Goal: Task Accomplishment & Management: Complete application form

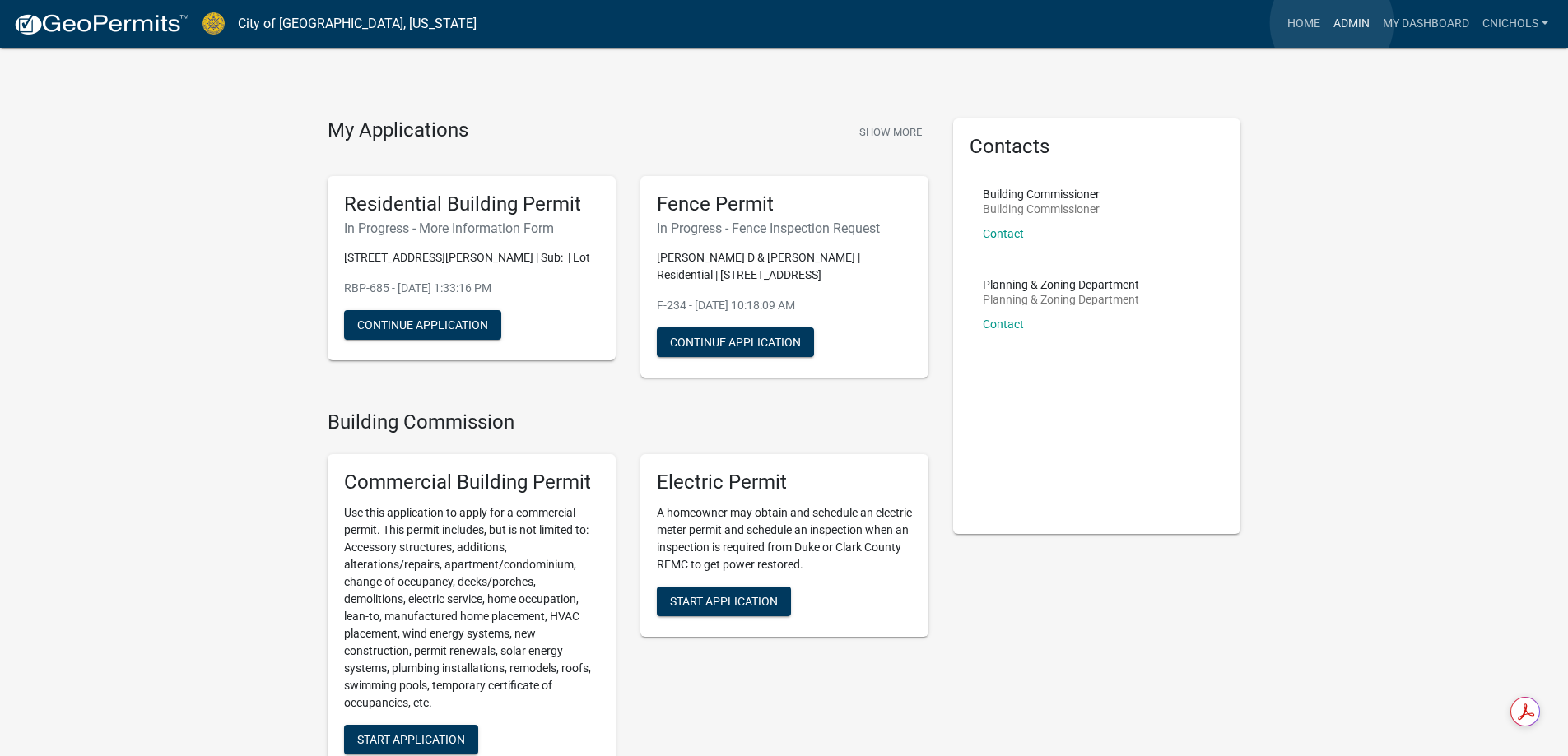
click at [1333, 23] on link "Admin" at bounding box center [1351, 23] width 50 height 31
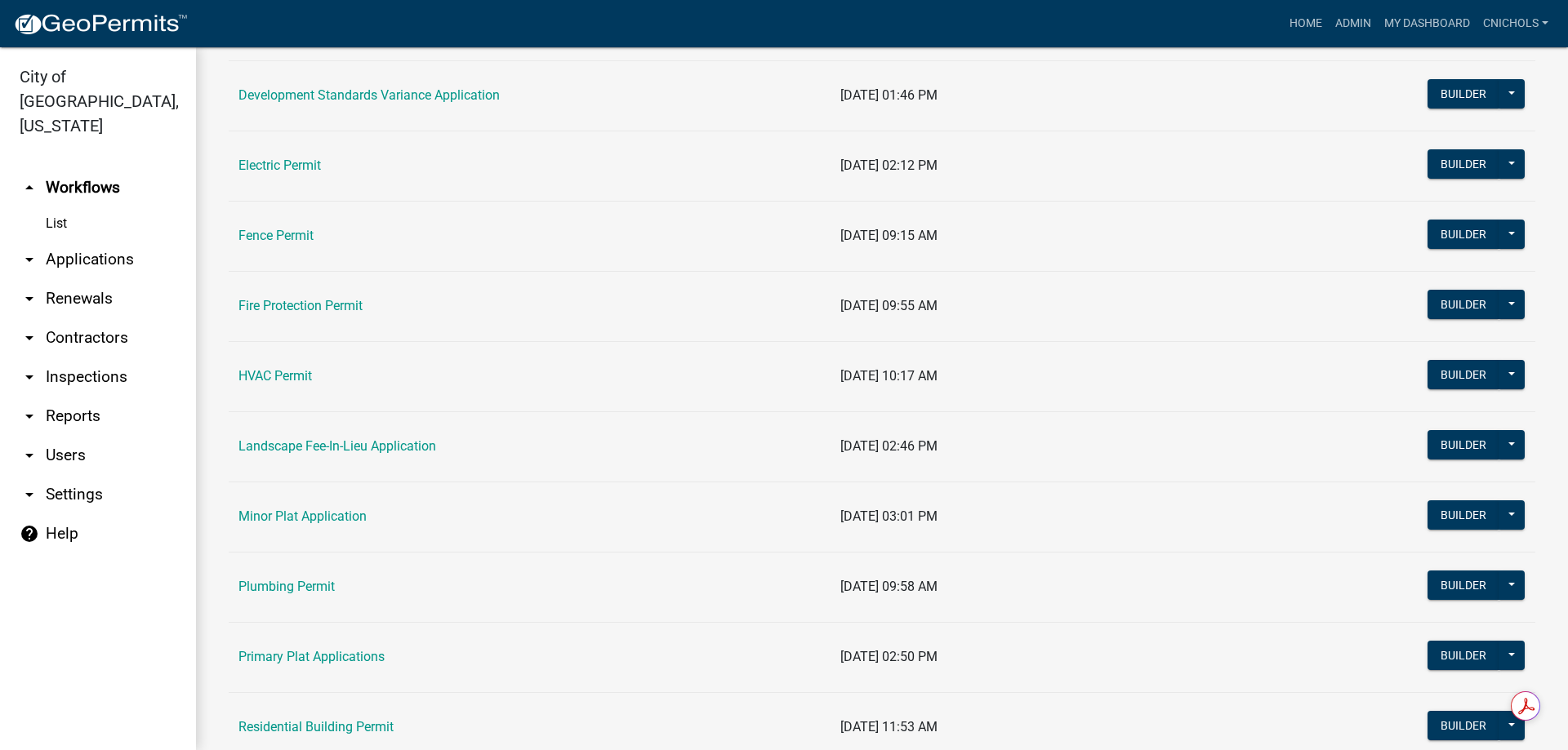
scroll to position [571, 0]
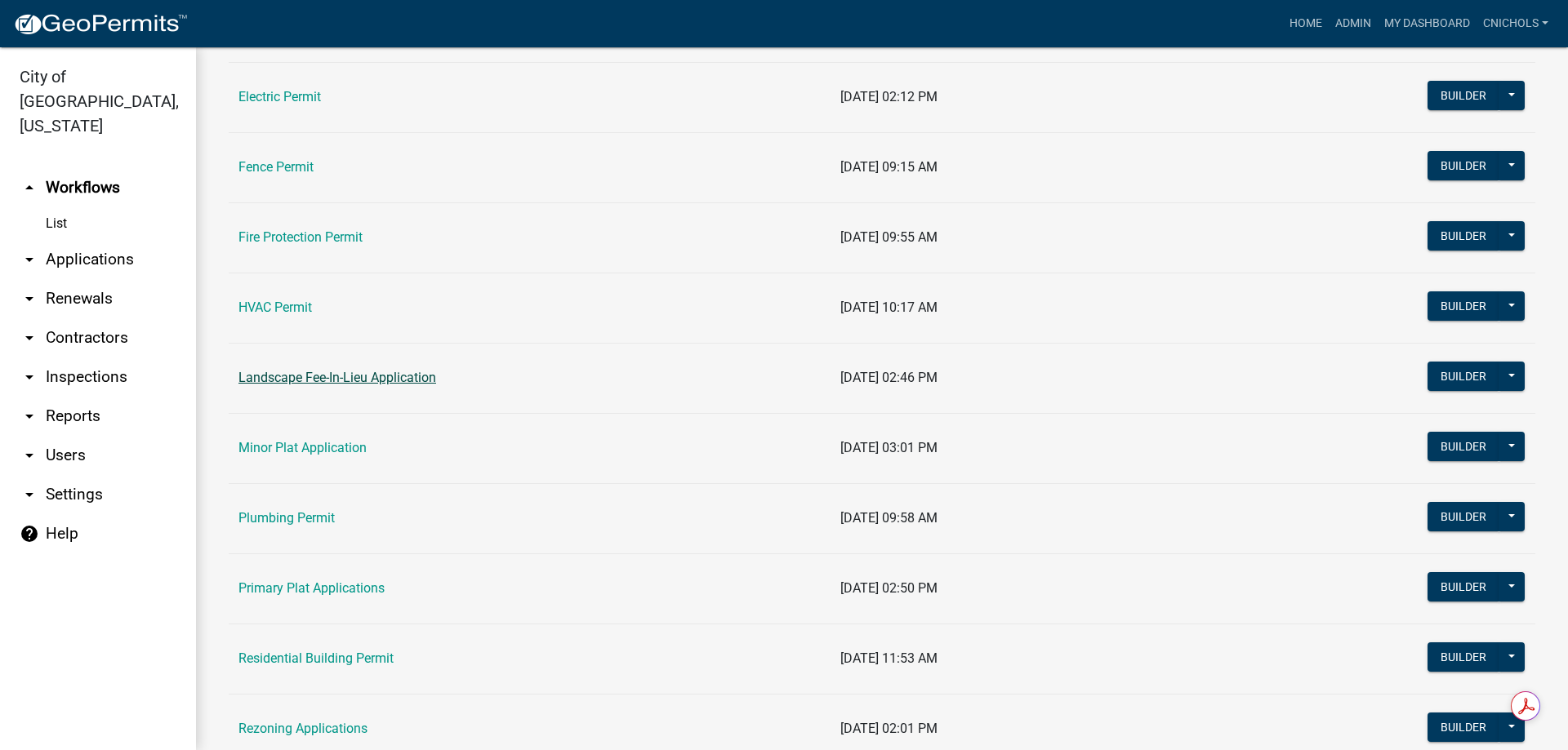
drag, startPoint x: 374, startPoint y: 375, endPoint x: 664, endPoint y: 479, distance: 308.1
click at [377, 375] on link "Landscape Fee-In-Lieu Application" at bounding box center [337, 377] width 198 height 16
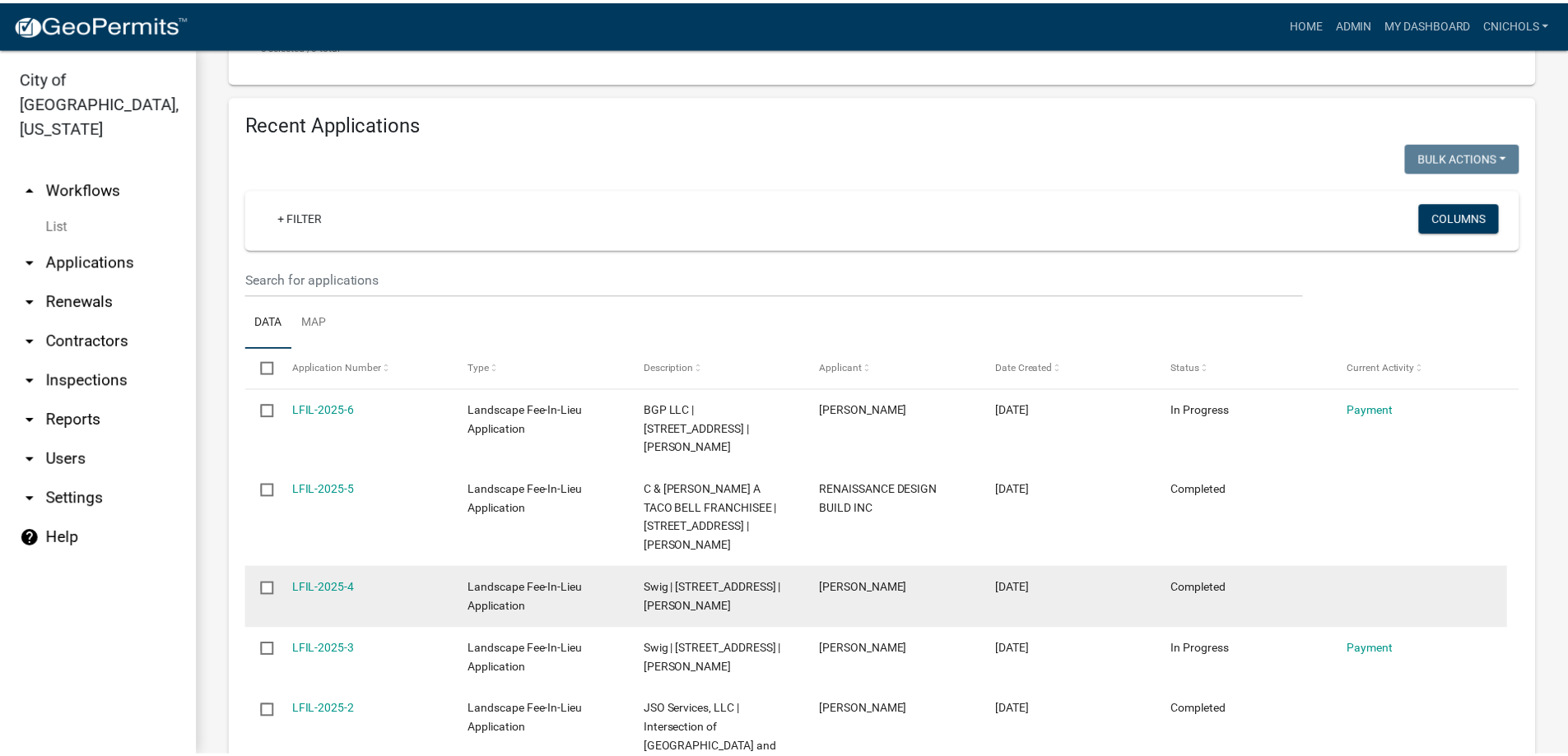
scroll to position [576, 0]
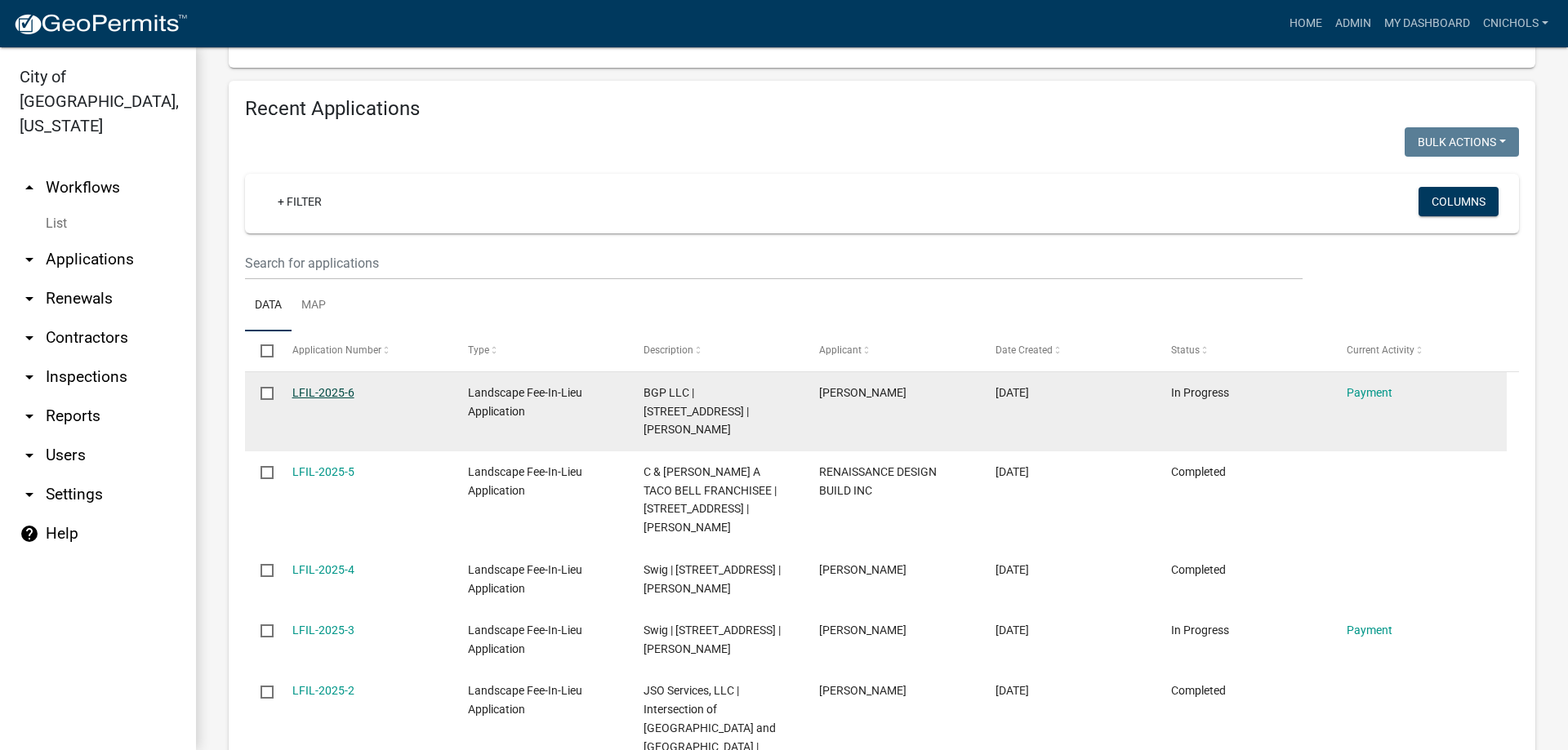
click at [341, 389] on link "LFIL-2025-6" at bounding box center [323, 392] width 62 height 13
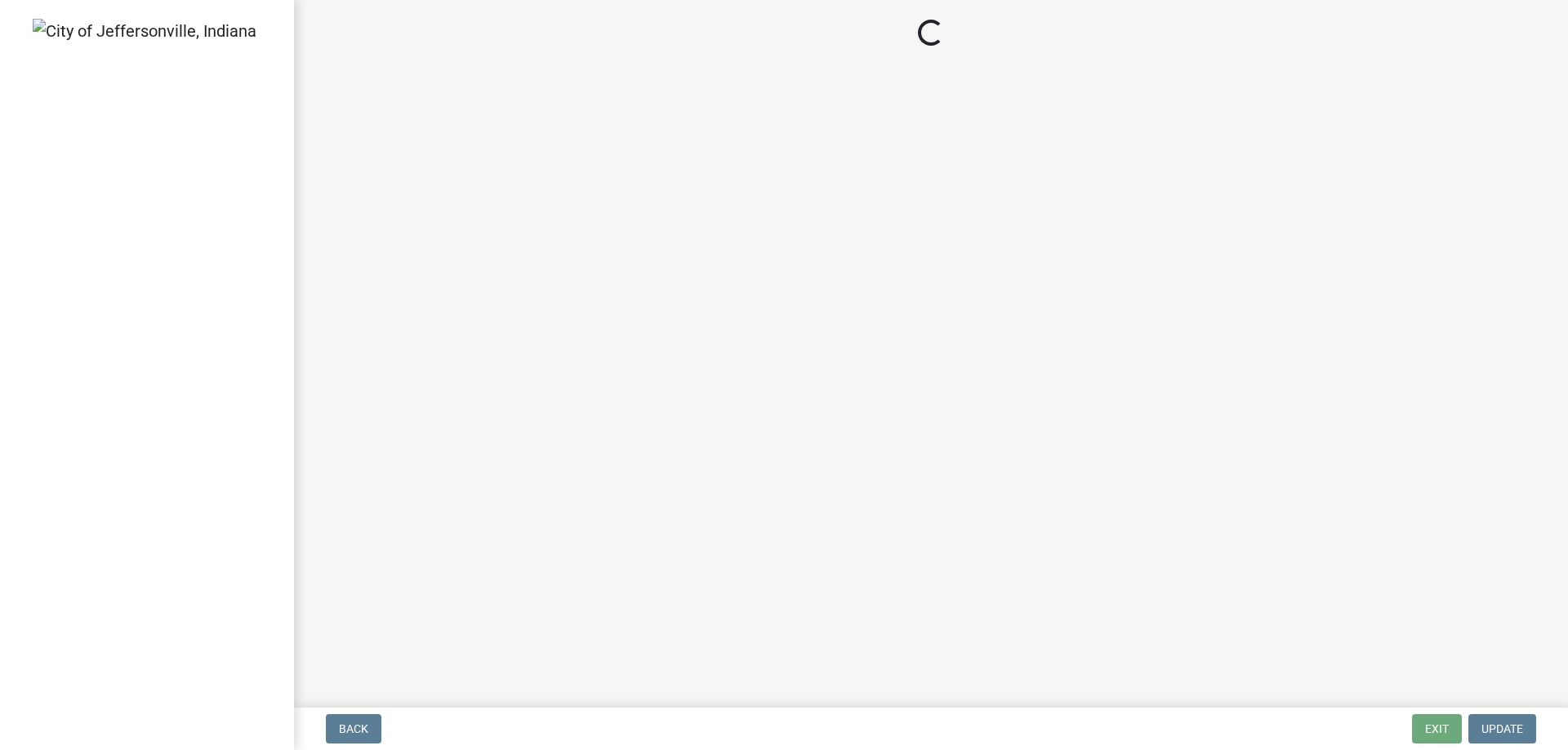
select select "3: 3"
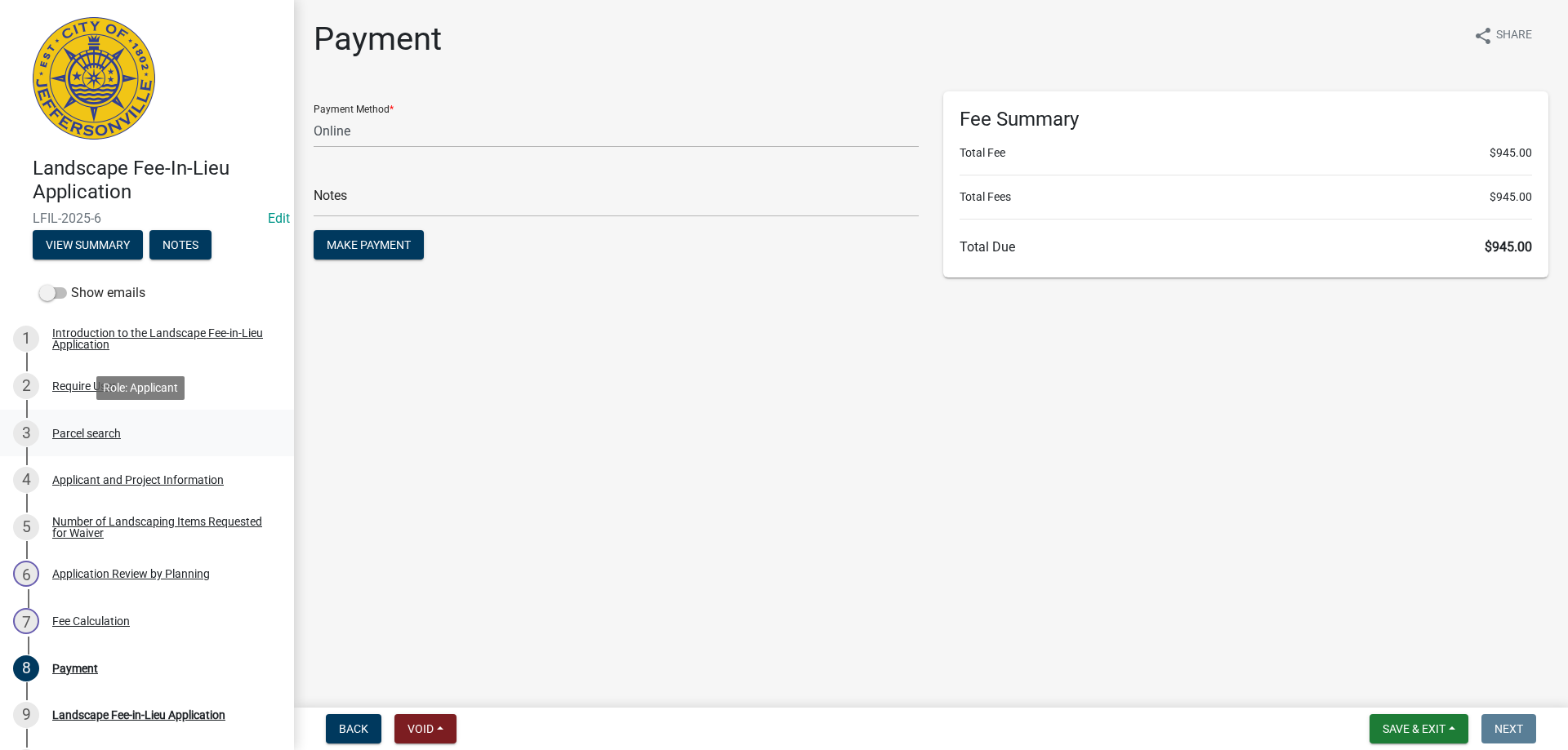
click at [99, 430] on div "Parcel search" at bounding box center [87, 433] width 69 height 11
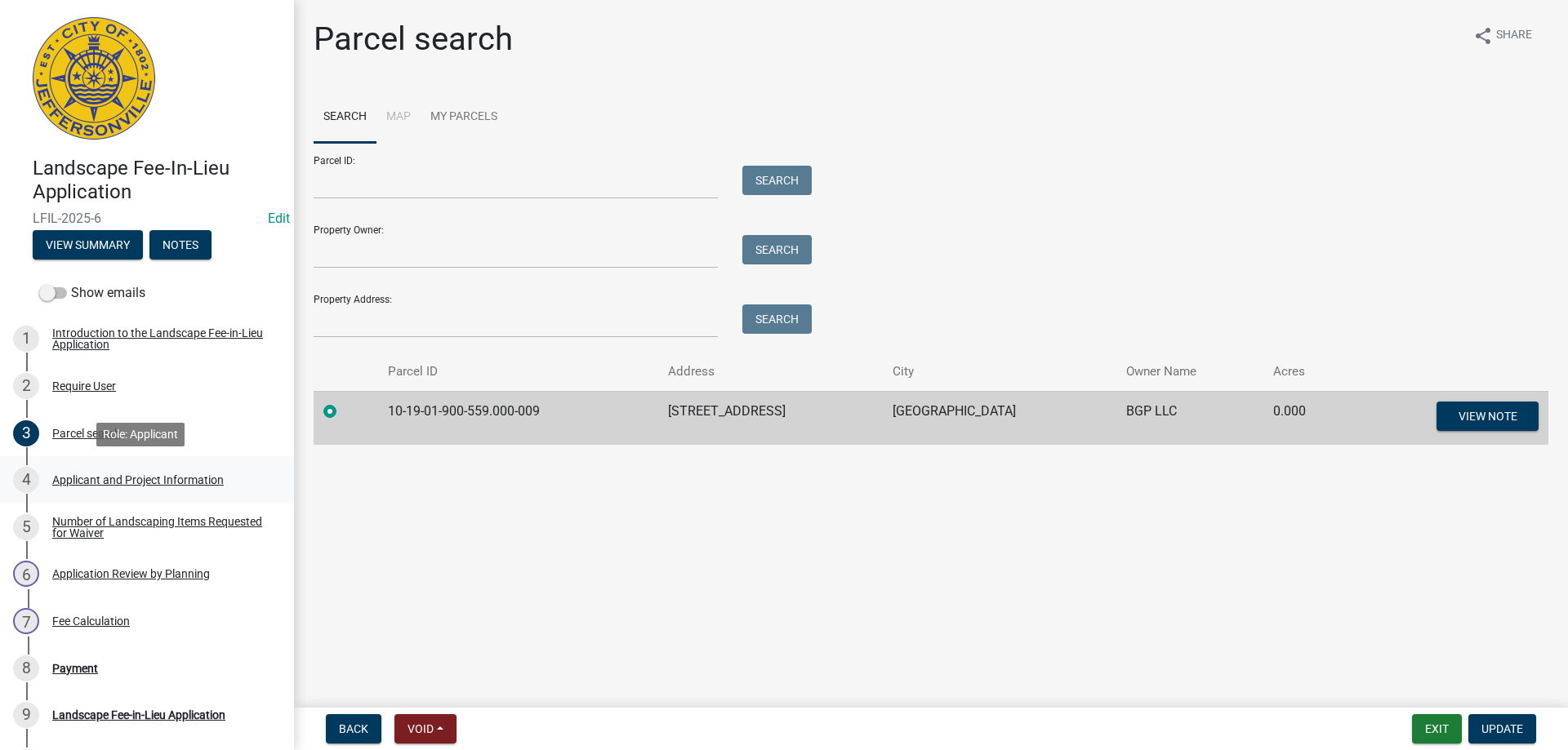
click at [83, 476] on div "Applicant and Project Information" at bounding box center [138, 480] width 172 height 11
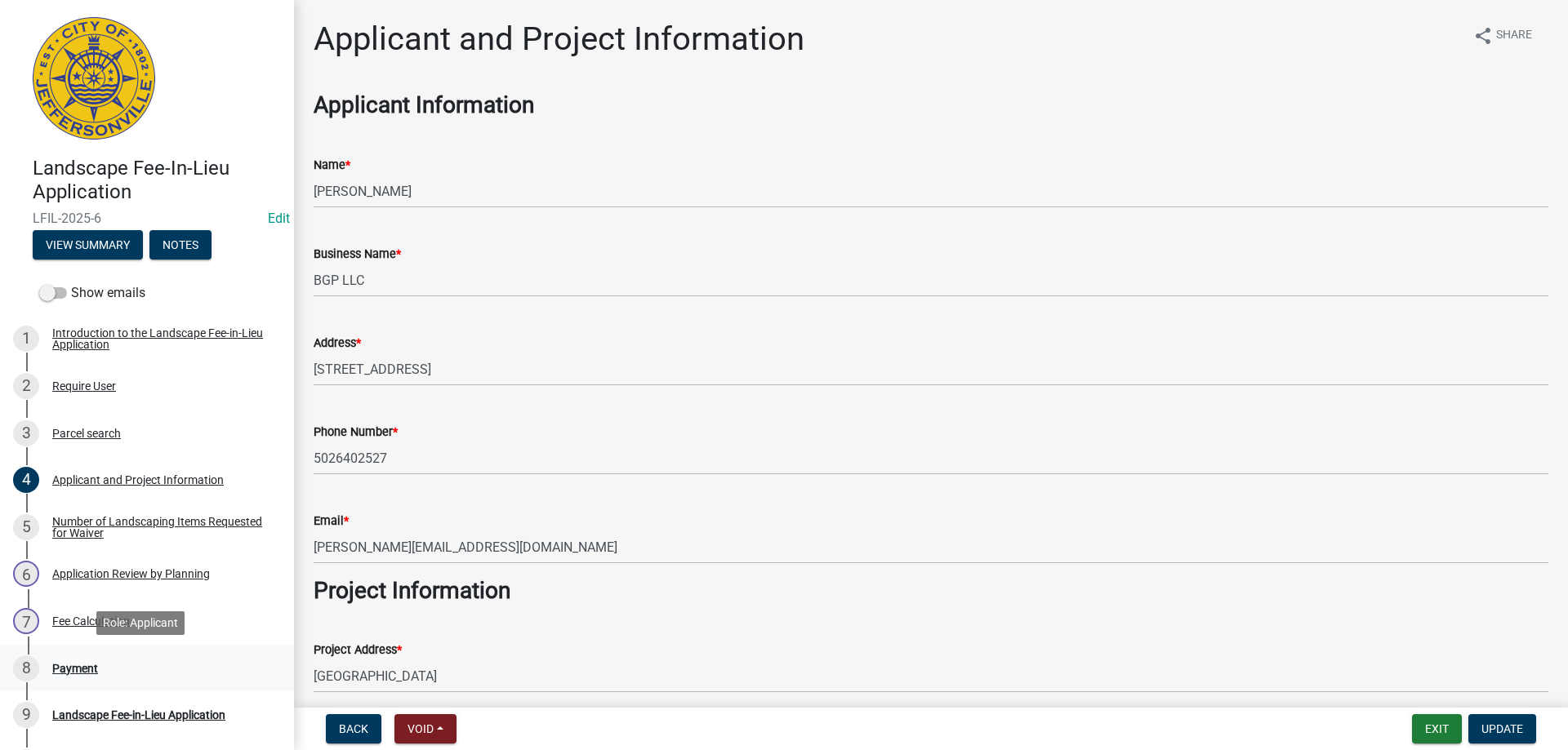
click at [69, 663] on div "Payment" at bounding box center [75, 668] width 46 height 11
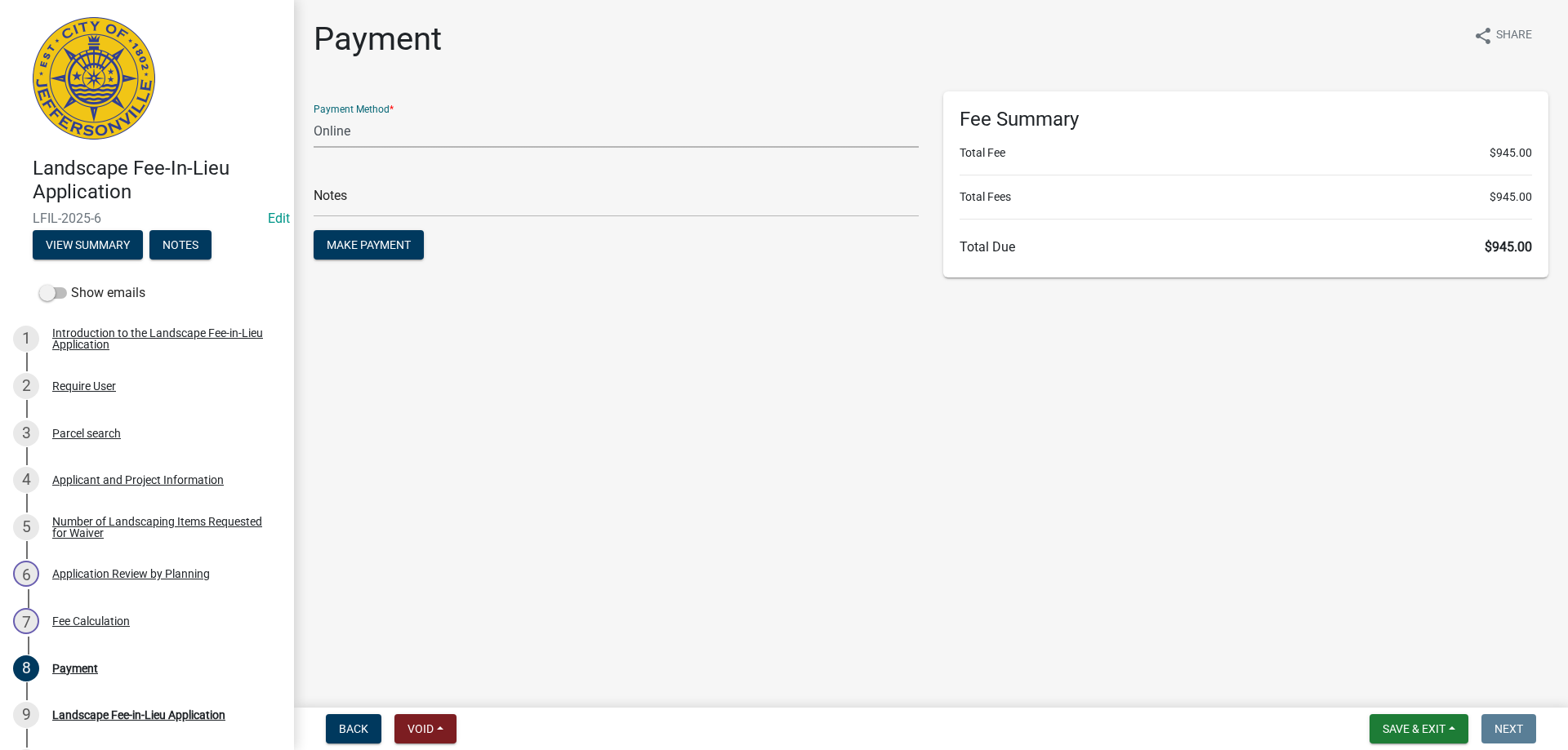
click at [370, 130] on select "Credit Card POS Check Cash Online" at bounding box center [615, 131] width 605 height 34
select select "1: 0"
click at [313, 115] on select "Credit Card POS Check Cash Online" at bounding box center [615, 131] width 605 height 34
click at [378, 202] on input "text" at bounding box center [615, 200] width 605 height 34
type input "2137"
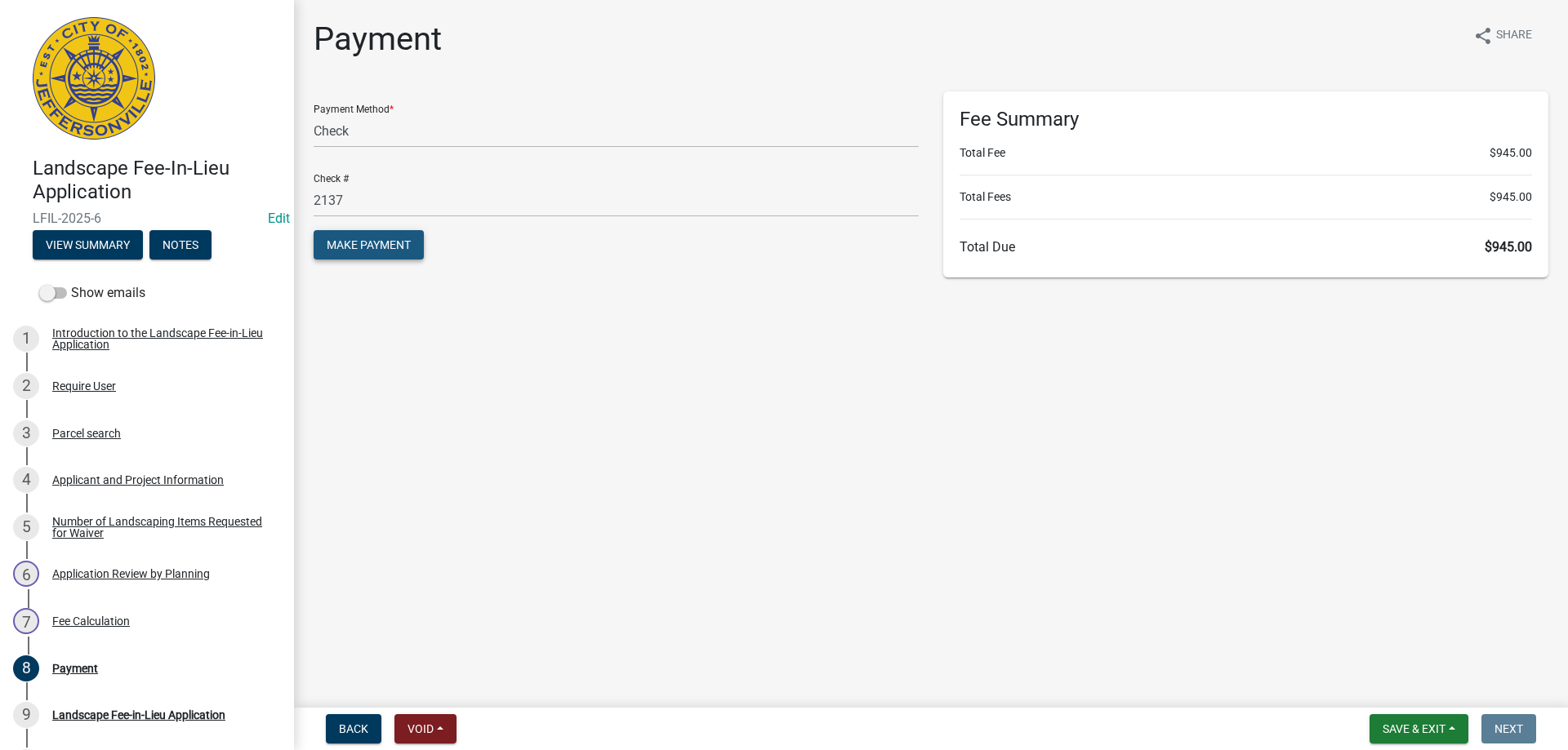
click at [392, 239] on span "Make Payment" at bounding box center [368, 245] width 84 height 13
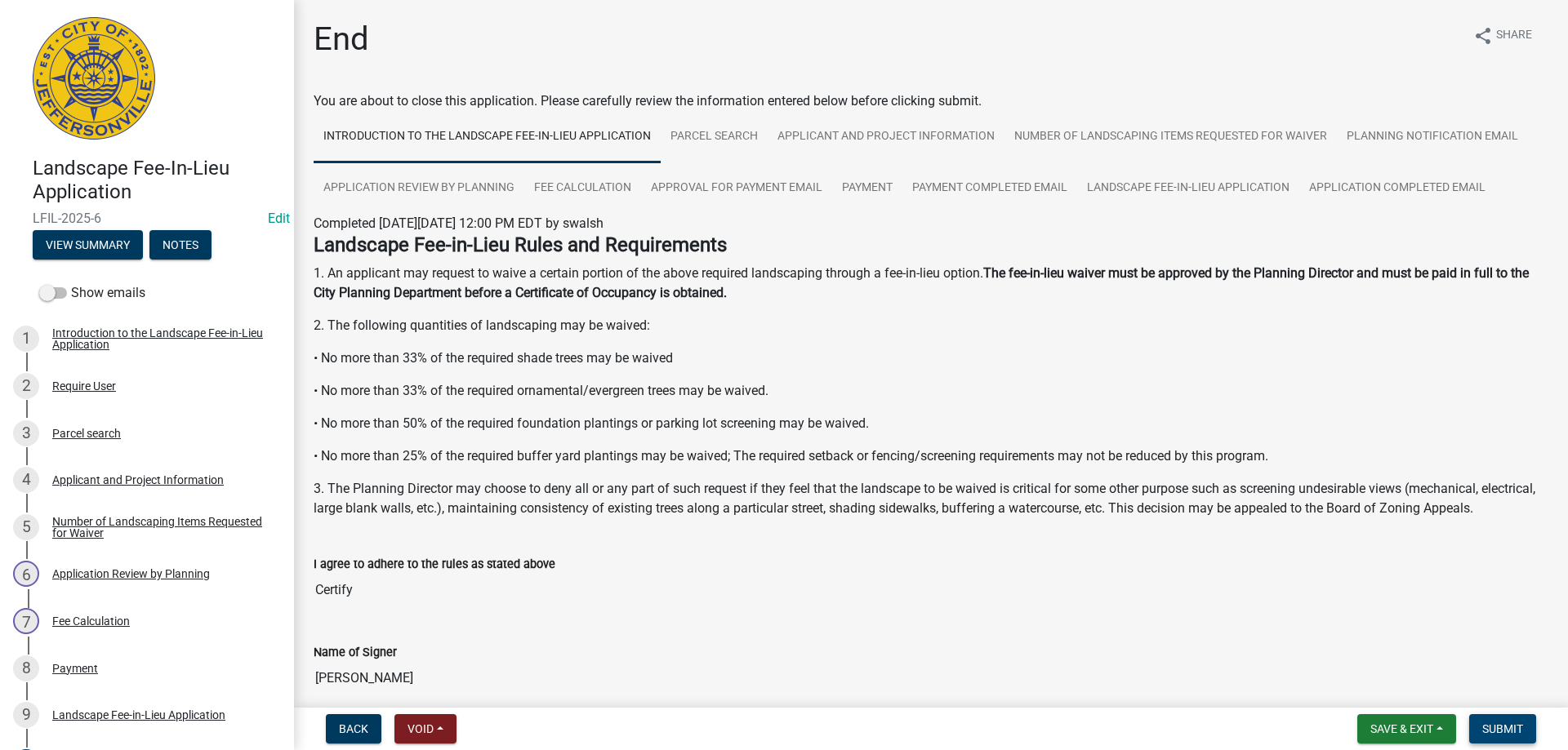
click at [1514, 729] on span "Submit" at bounding box center [1503, 729] width 41 height 13
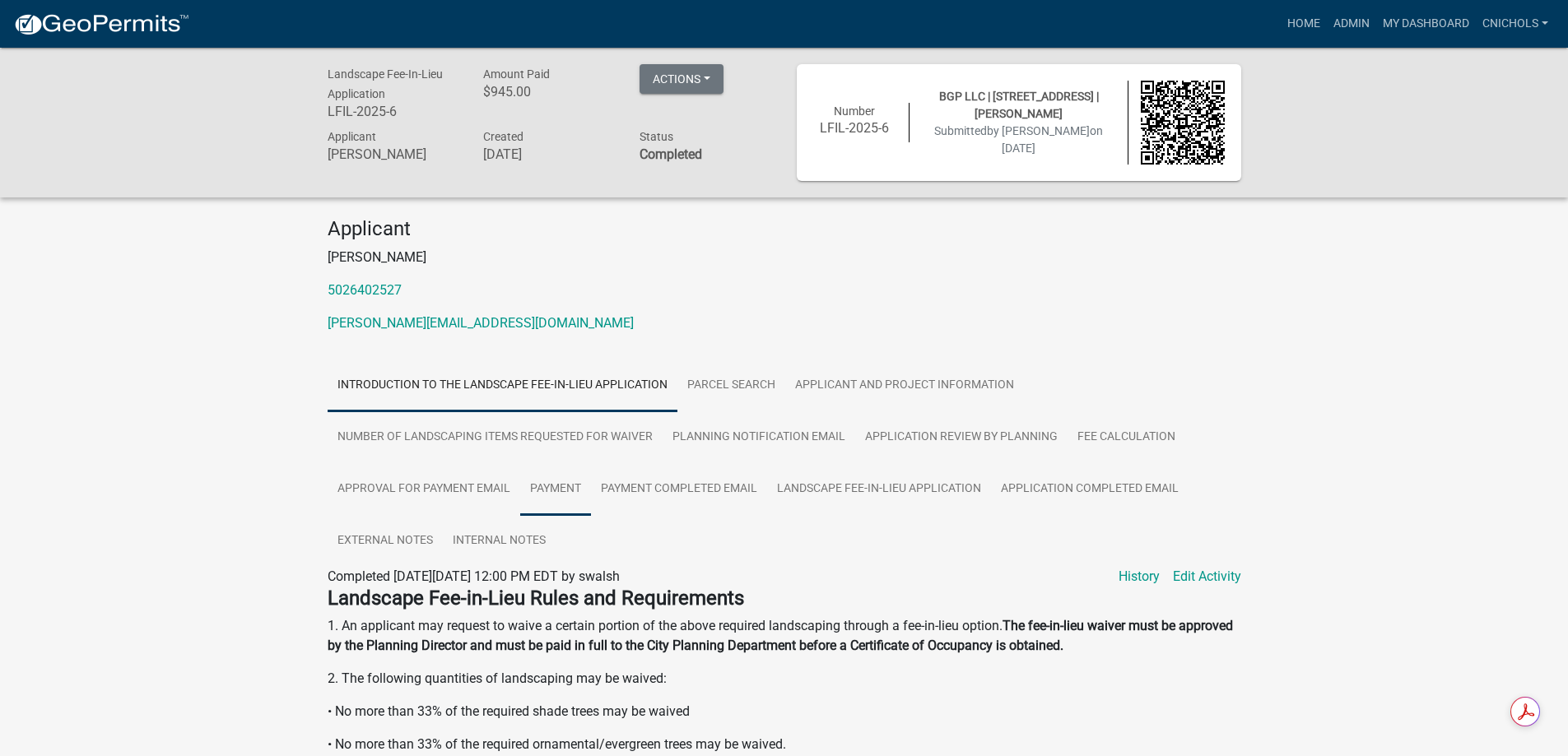
click at [567, 489] on link "Payment" at bounding box center [555, 489] width 70 height 53
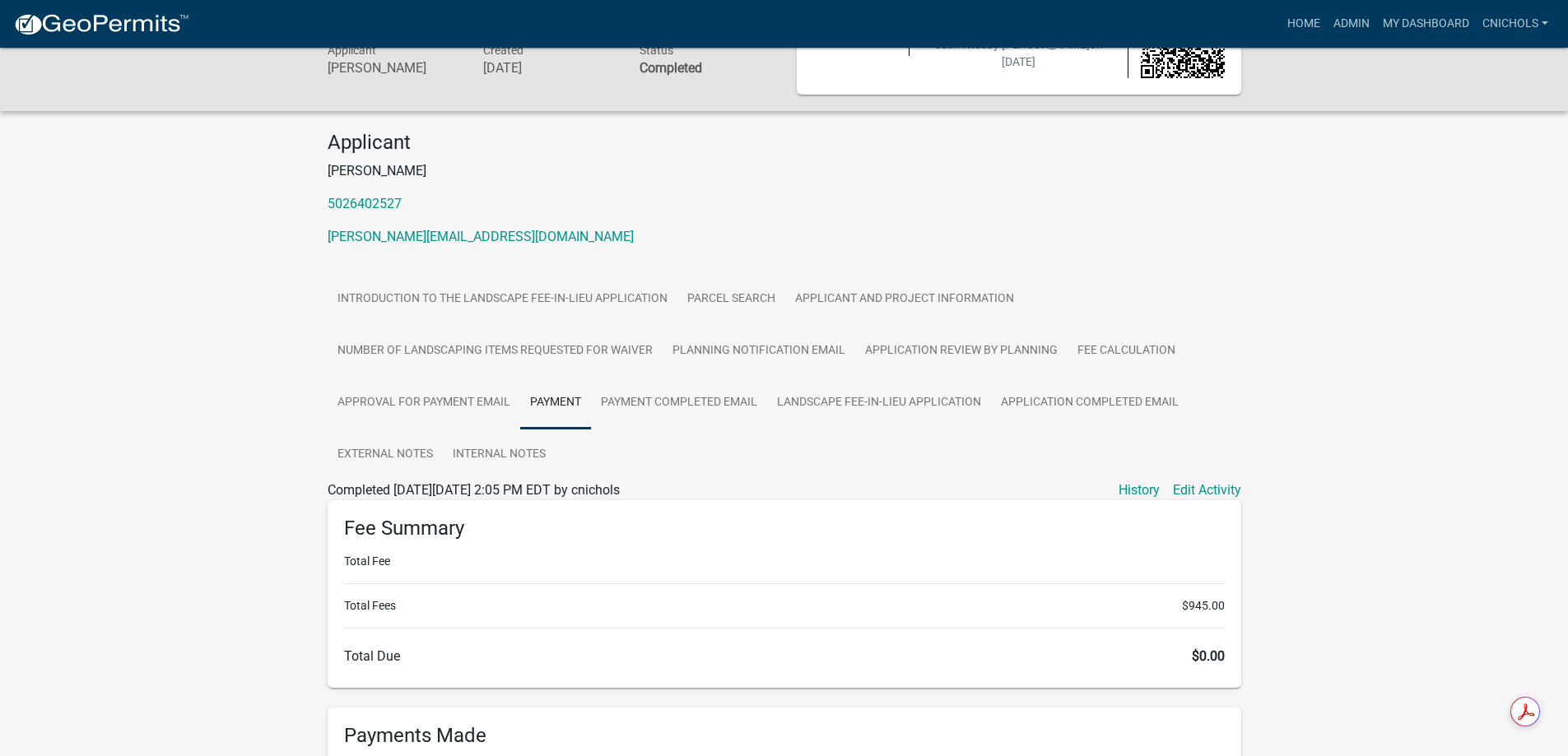
scroll to position [247, 0]
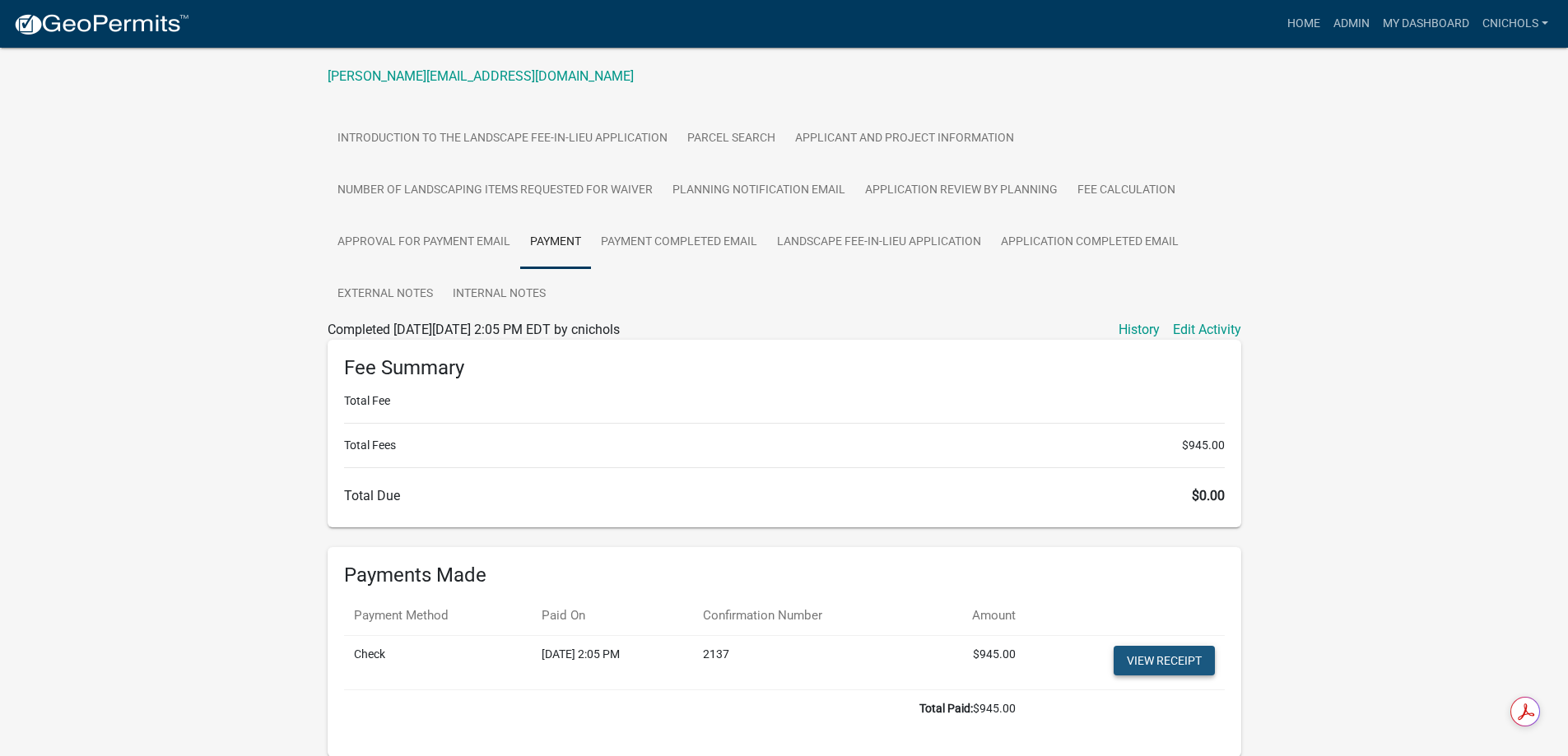
click at [1174, 661] on link "View receipt" at bounding box center [1164, 661] width 101 height 30
click at [1348, 24] on link "Admin" at bounding box center [1351, 23] width 50 height 31
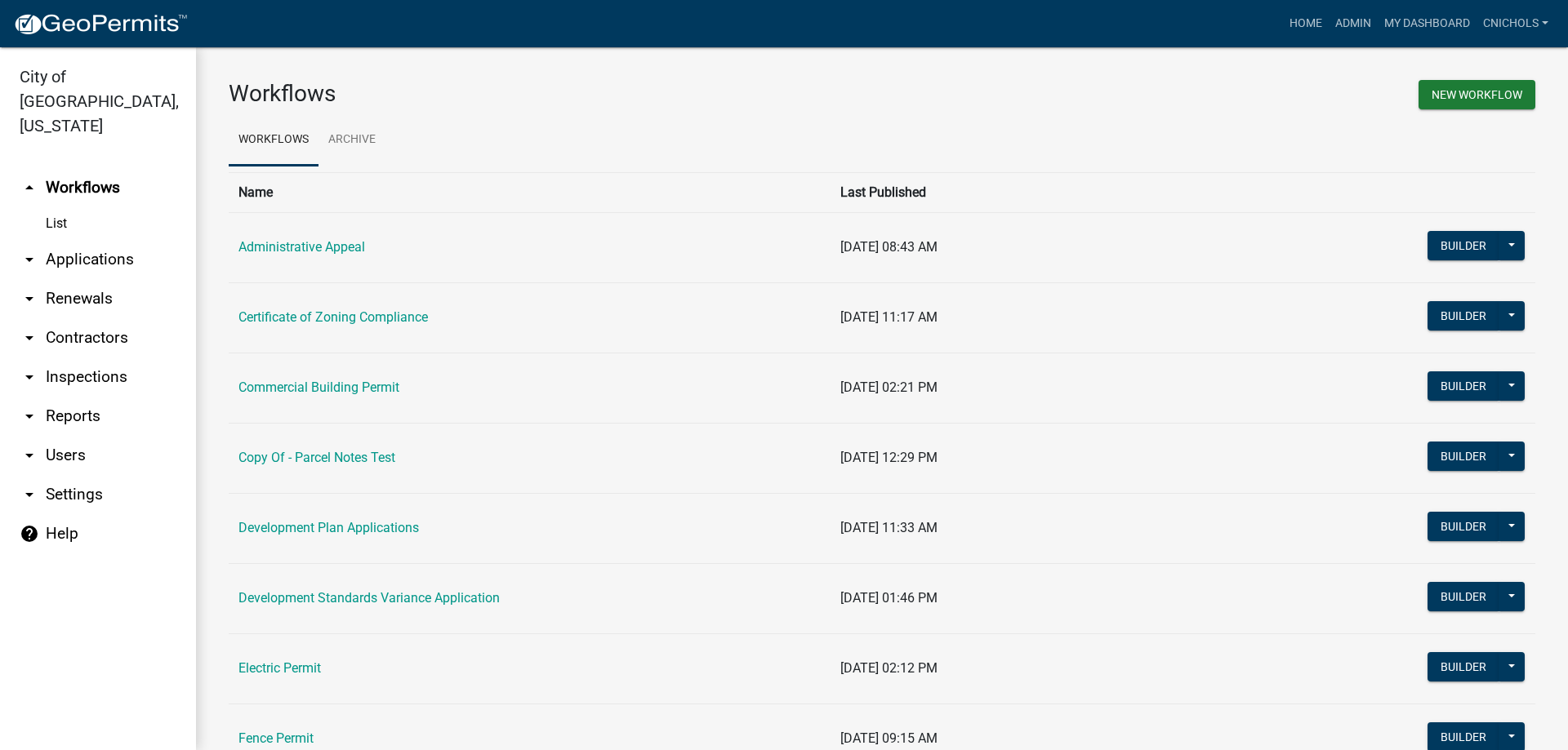
drag, startPoint x: 82, startPoint y: 234, endPoint x: 156, endPoint y: 240, distance: 74.2
click at [84, 240] on link "arrow_drop_down Applications" at bounding box center [98, 260] width 196 height 39
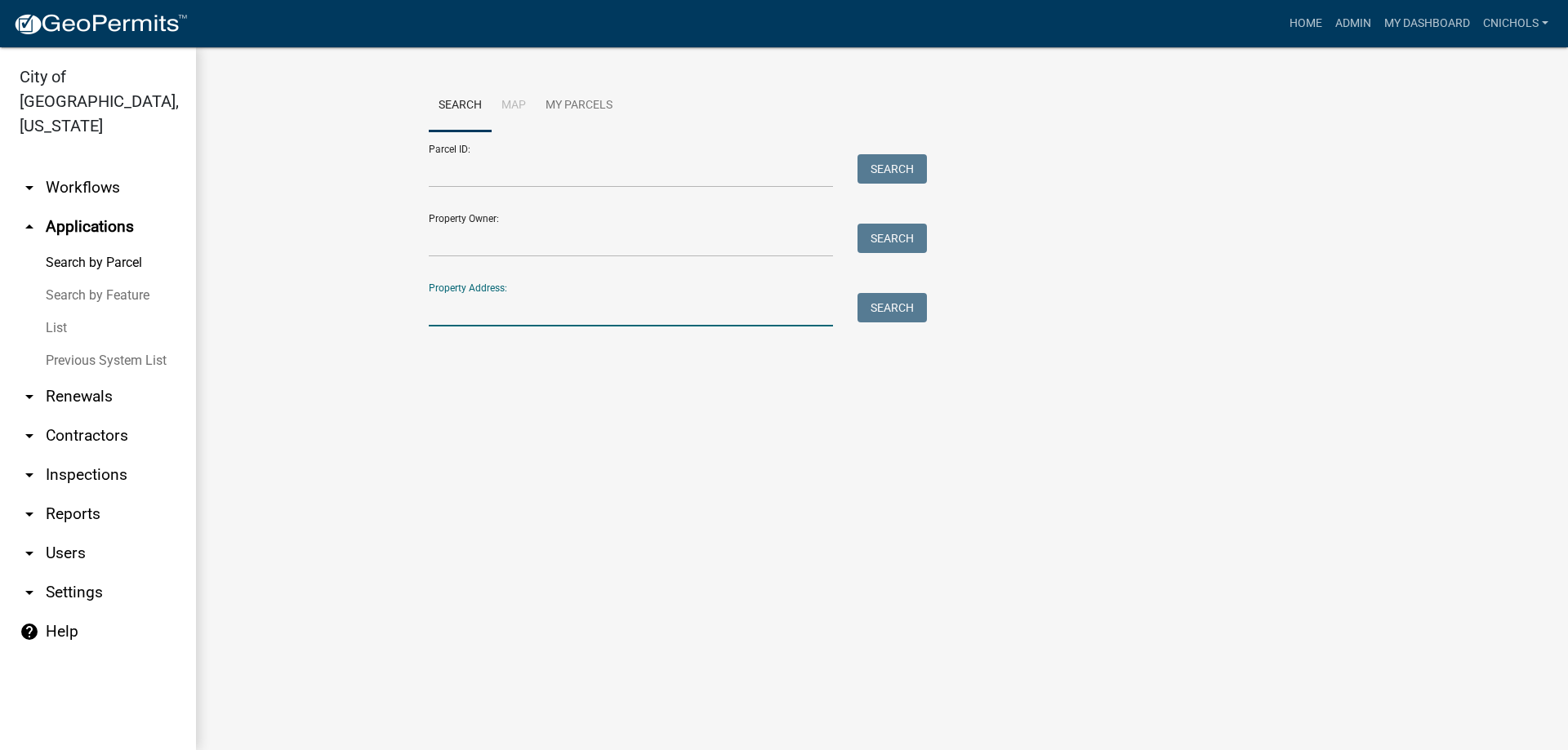
click at [460, 304] on input "Property Address:" at bounding box center [631, 310] width 405 height 34
type input "728 me"
click at [886, 300] on button "Search" at bounding box center [892, 308] width 69 height 30
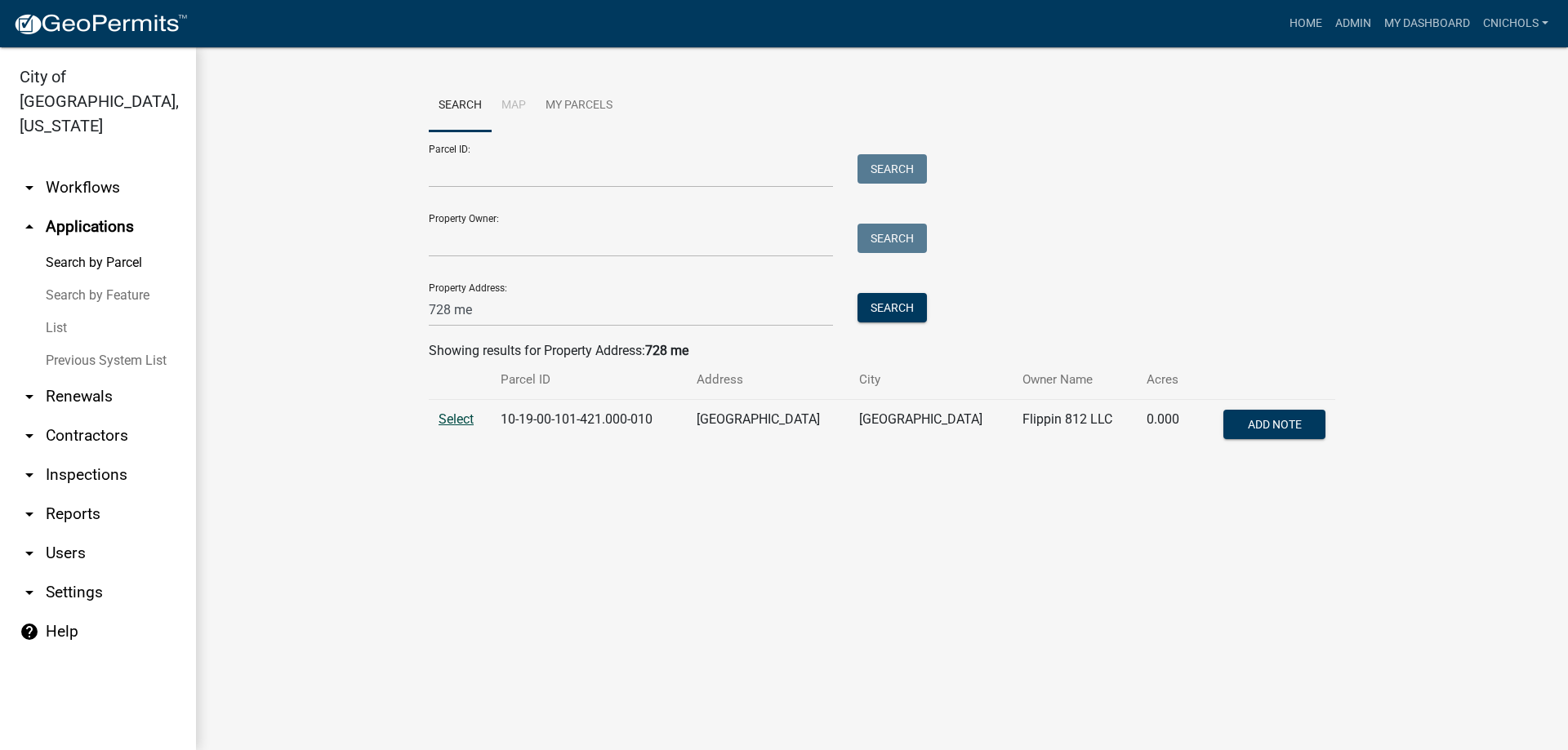
click at [465, 418] on span "Select" at bounding box center [457, 419] width 35 height 16
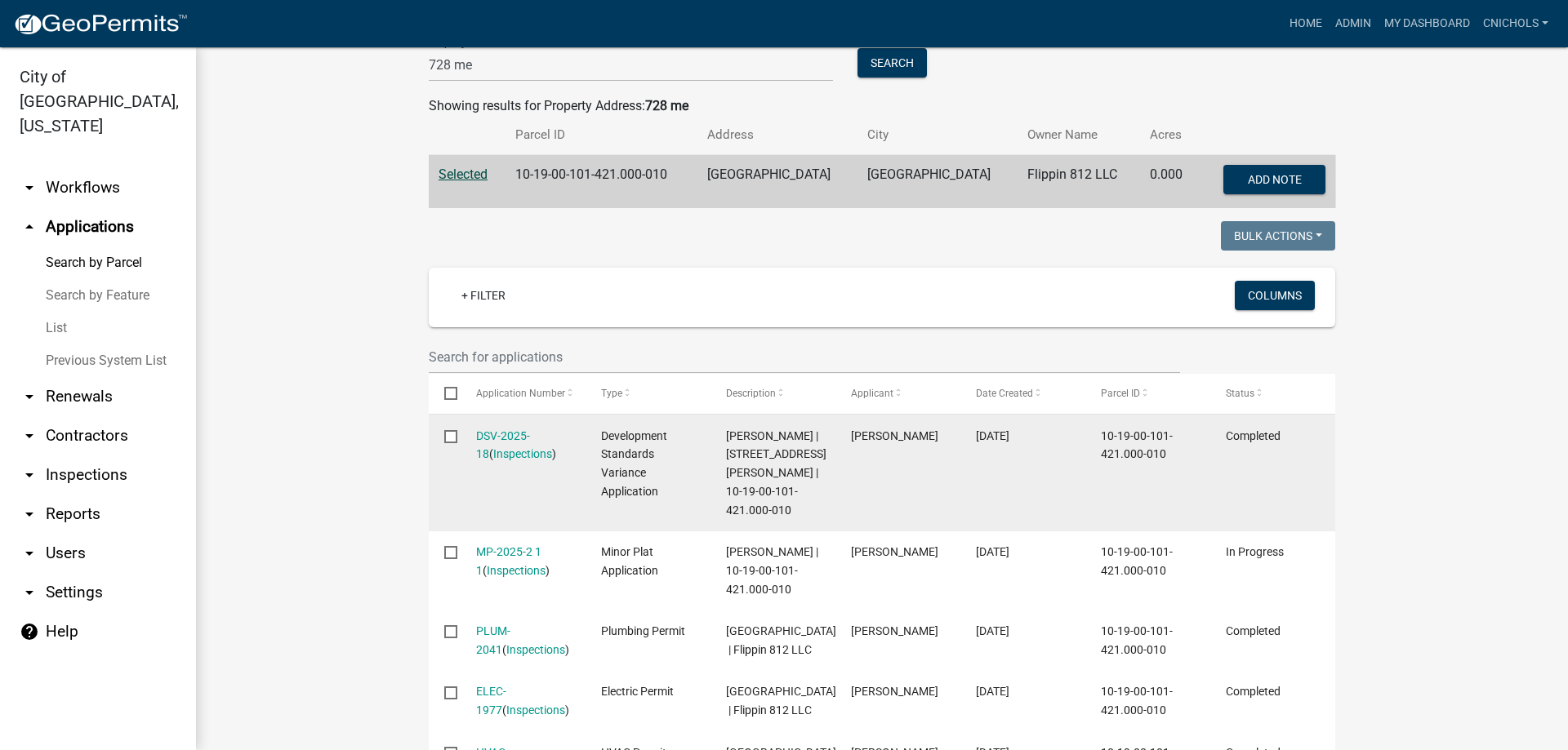
scroll to position [326, 0]
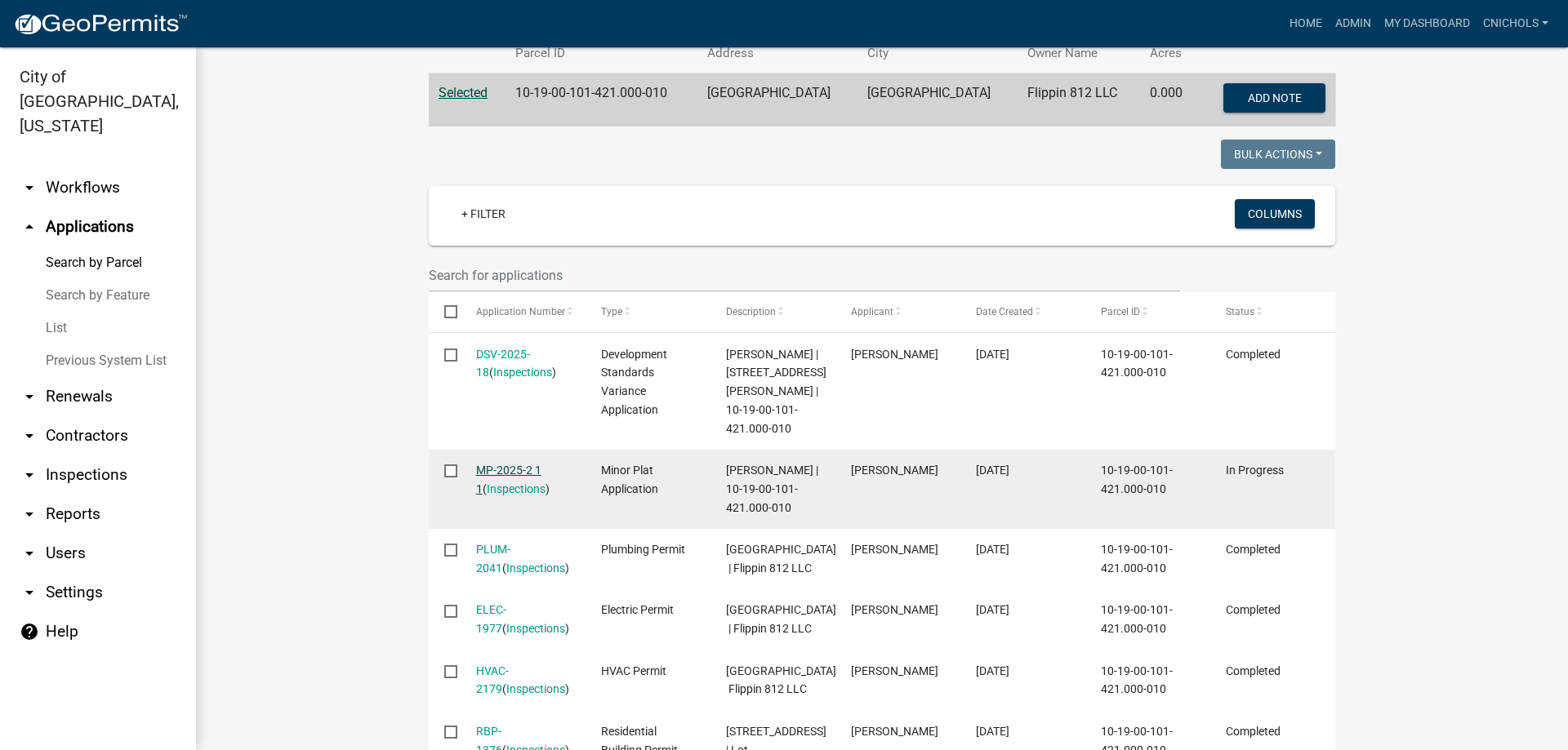
click at [518, 464] on link "MP-2025-2 1 1" at bounding box center [509, 480] width 65 height 32
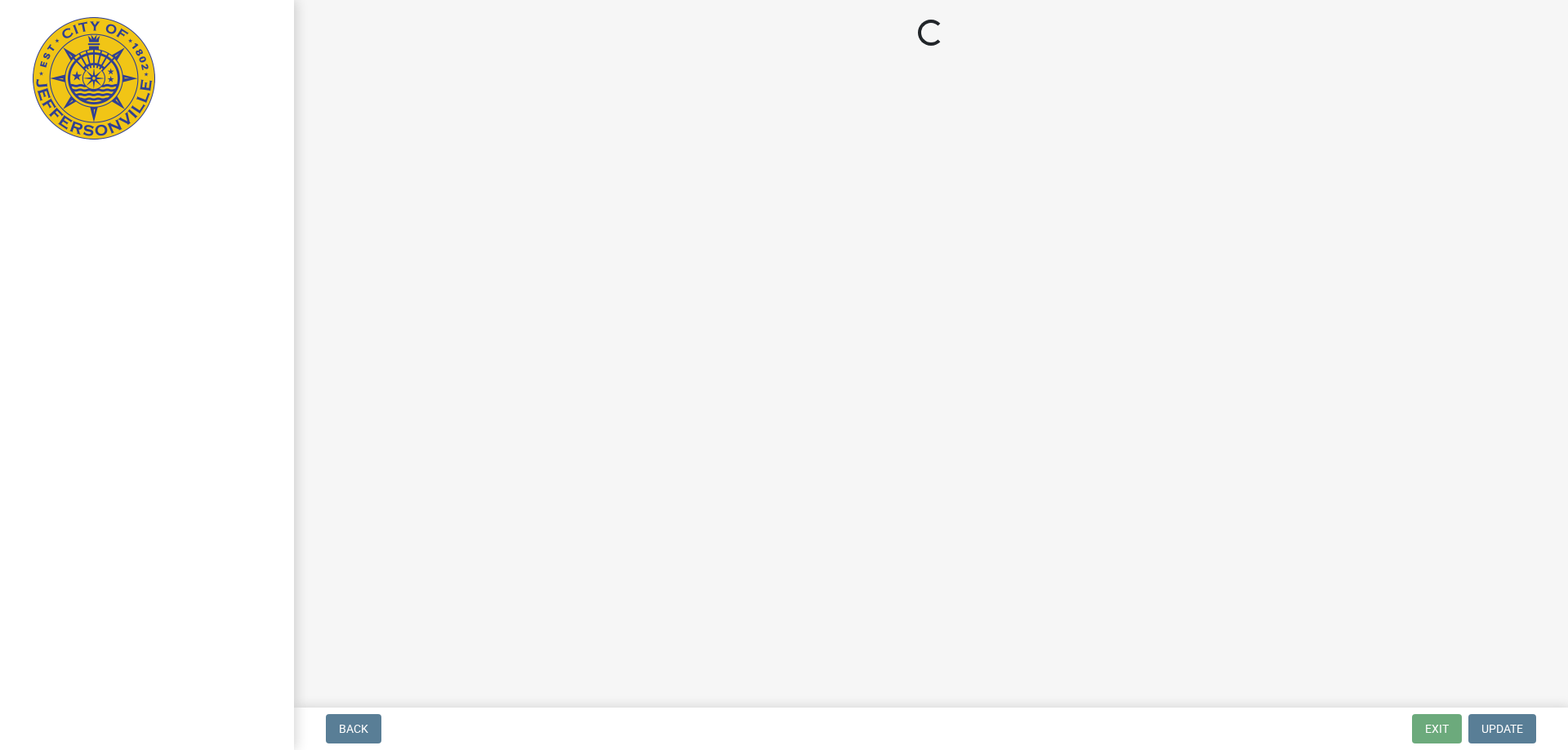
select select "3: 3"
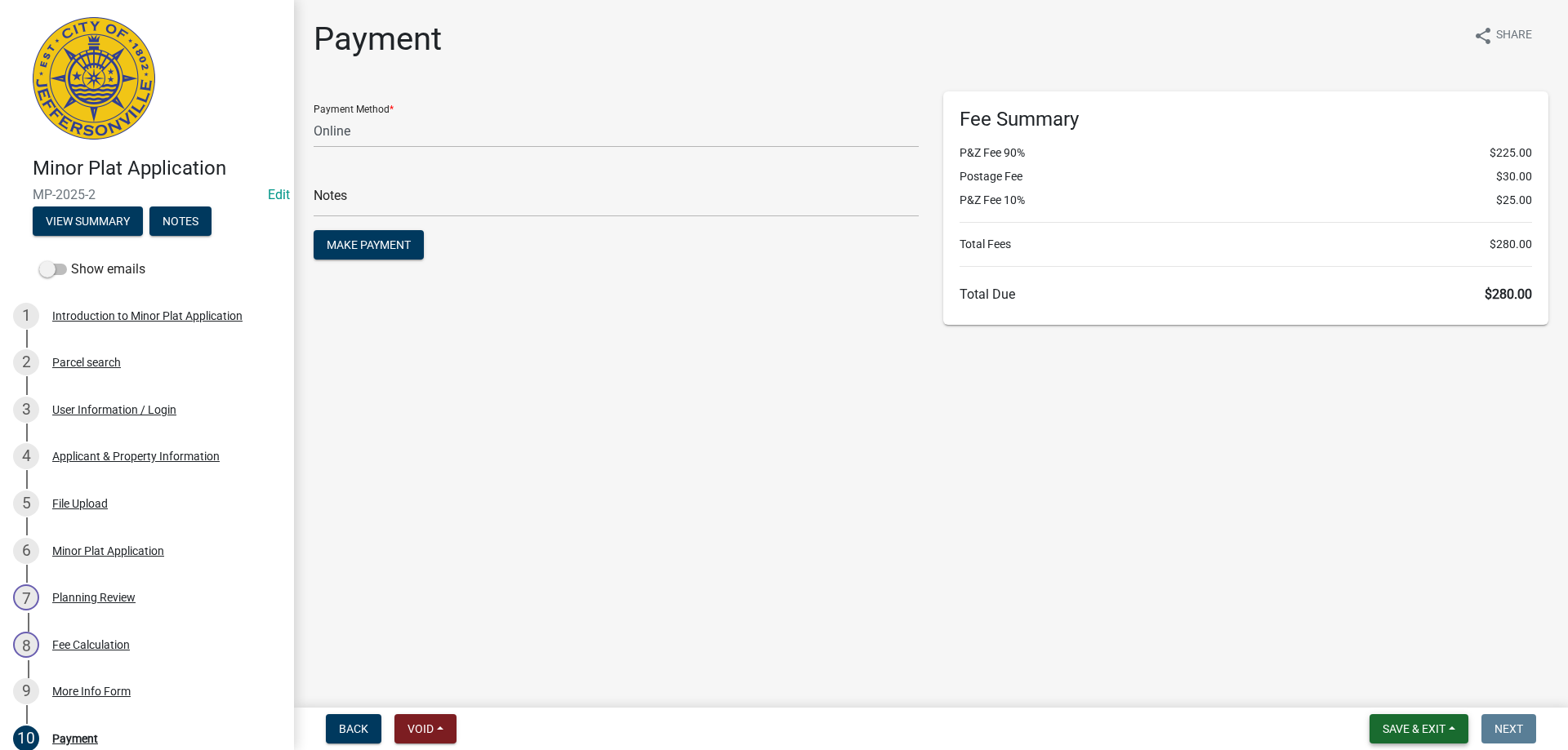
click at [1459, 724] on button "Save & Exit" at bounding box center [1419, 730] width 99 height 30
click at [1370, 689] on button "Save & Exit" at bounding box center [1403, 687] width 131 height 39
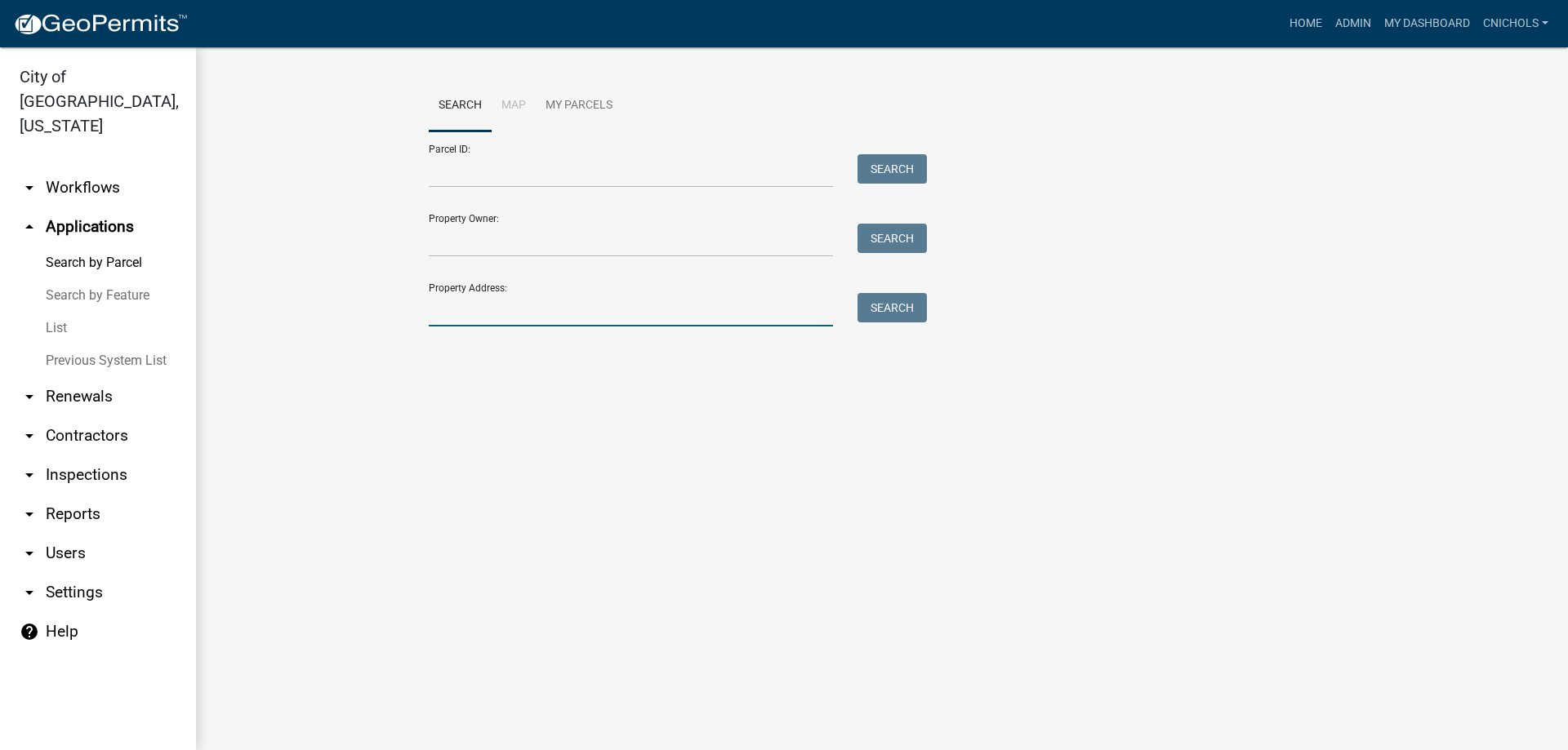
click at [469, 310] on input "Property Address:" at bounding box center [631, 310] width 405 height 34
type input "728 mei"
click at [890, 307] on button "Search" at bounding box center [892, 308] width 69 height 30
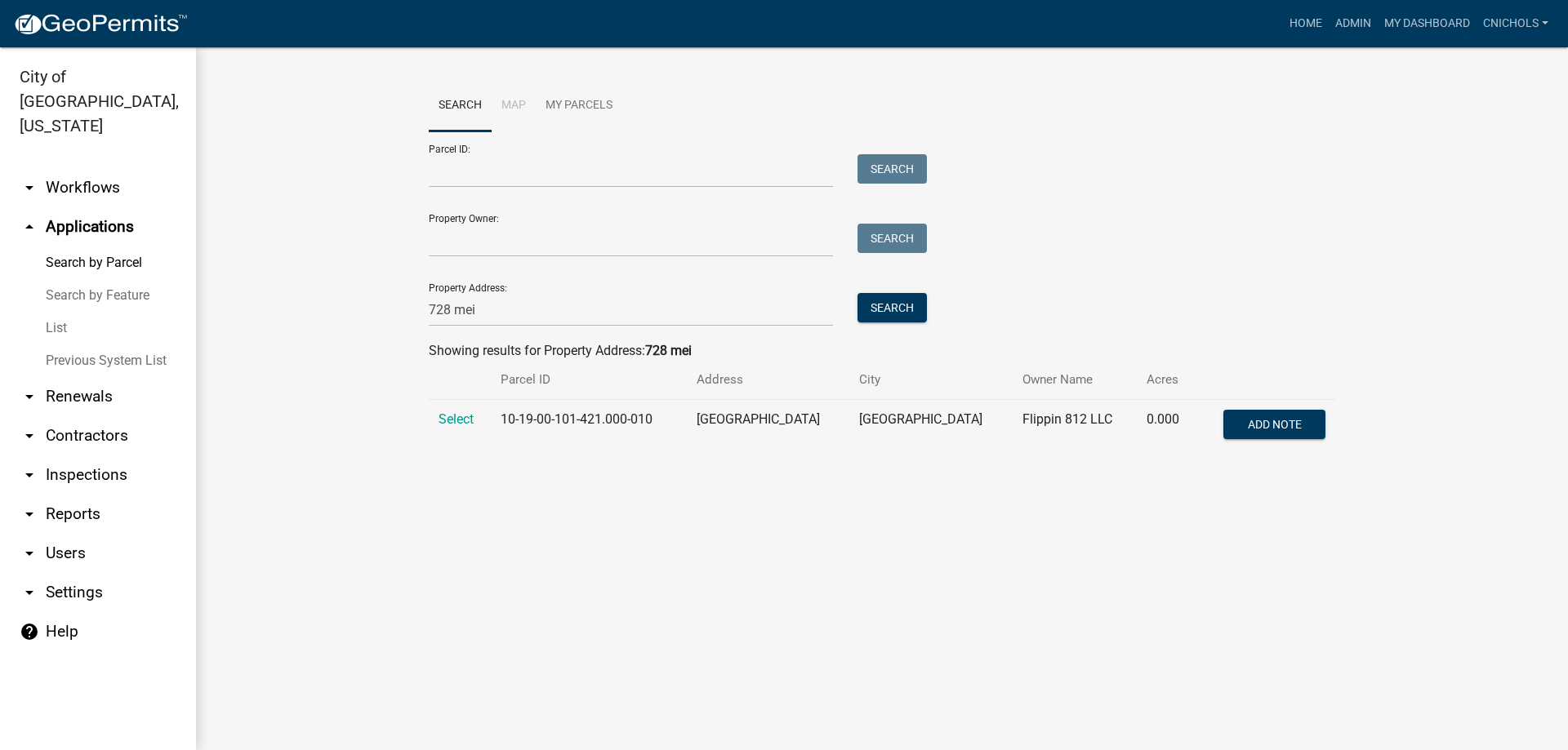
drag, startPoint x: 456, startPoint y: 420, endPoint x: 460, endPoint y: 408, distance: 12.6
click at [456, 419] on span "Select" at bounding box center [457, 419] width 35 height 16
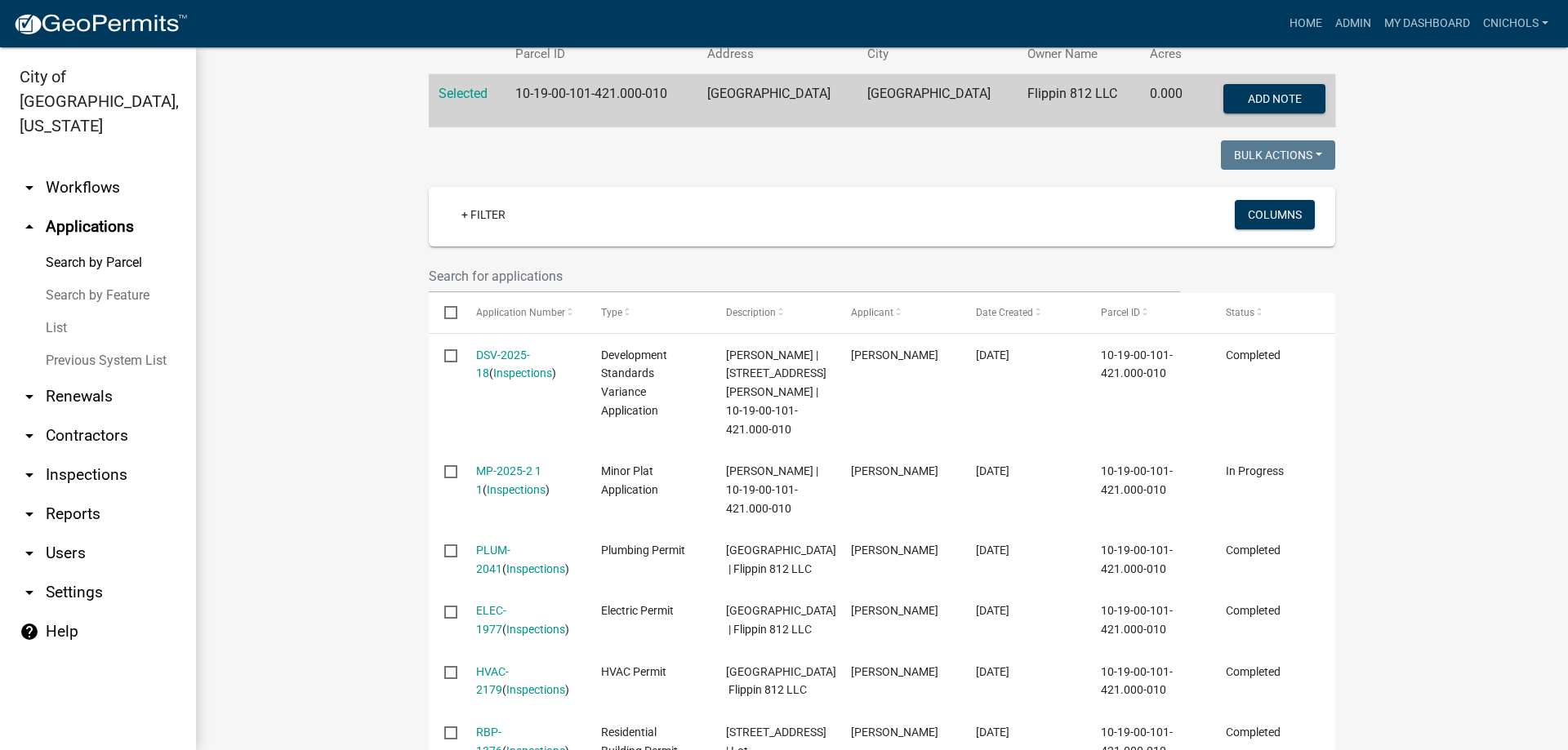
scroll to position [326, 0]
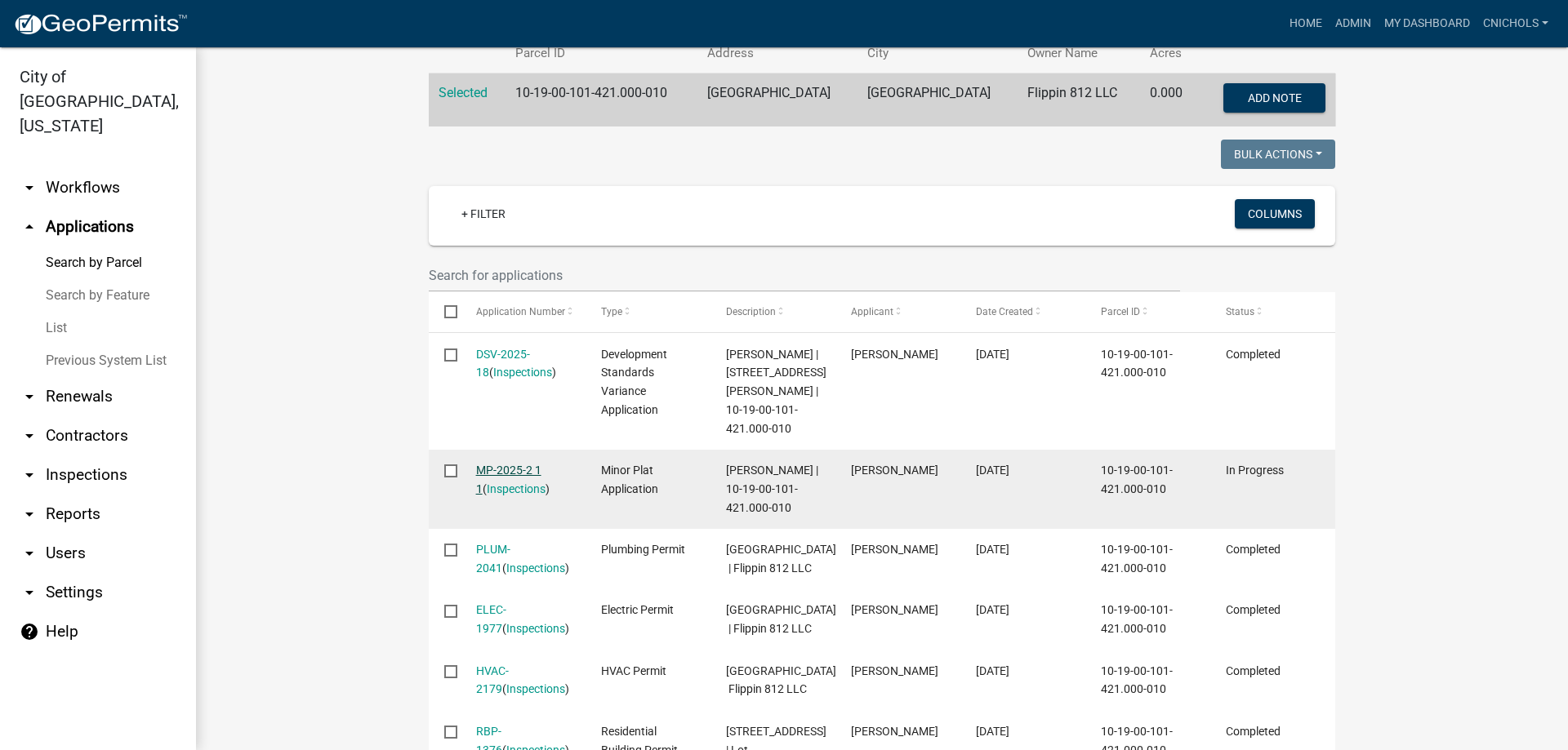
click at [482, 464] on link "MP-2025-2 1 1" at bounding box center [509, 480] width 65 height 32
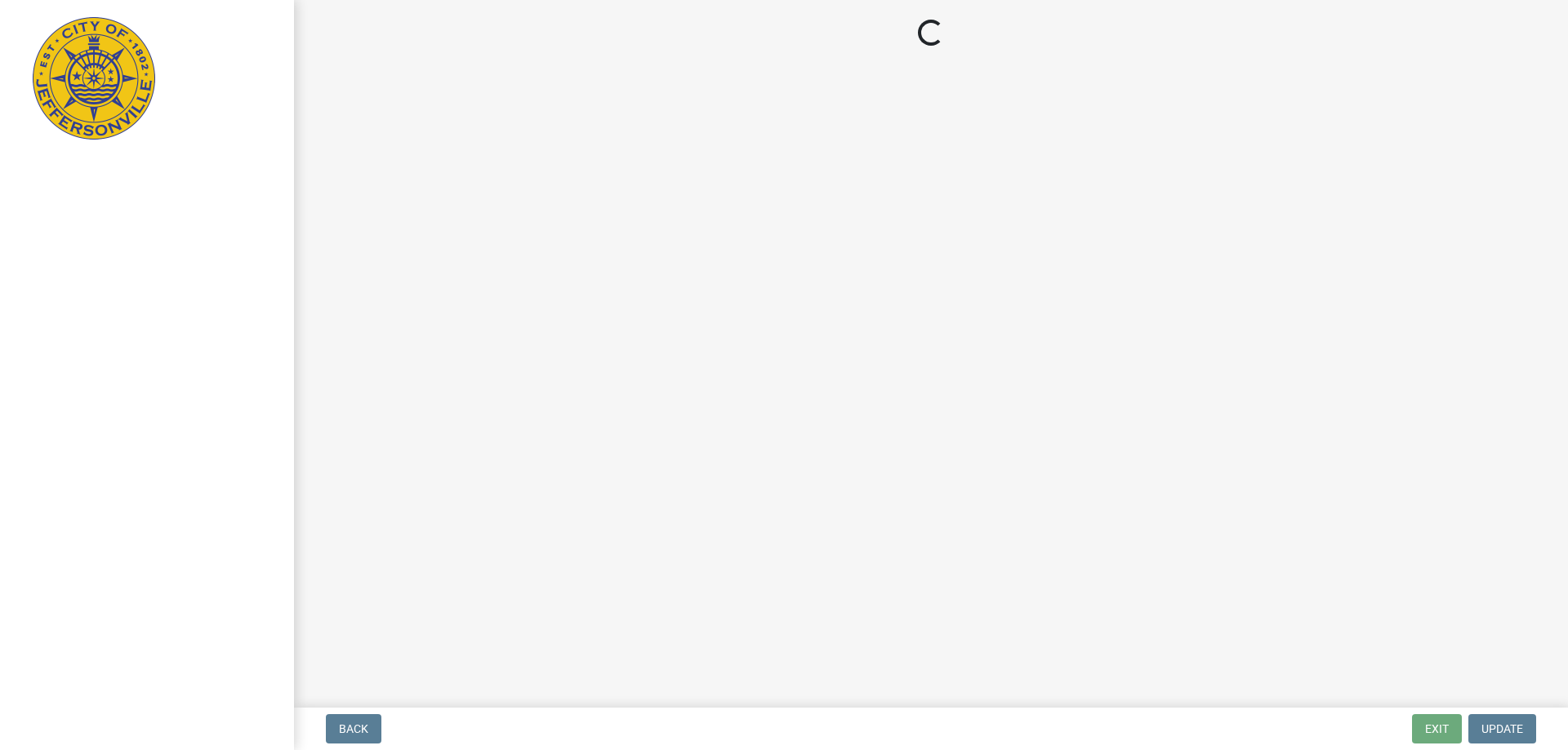
select select "3: 3"
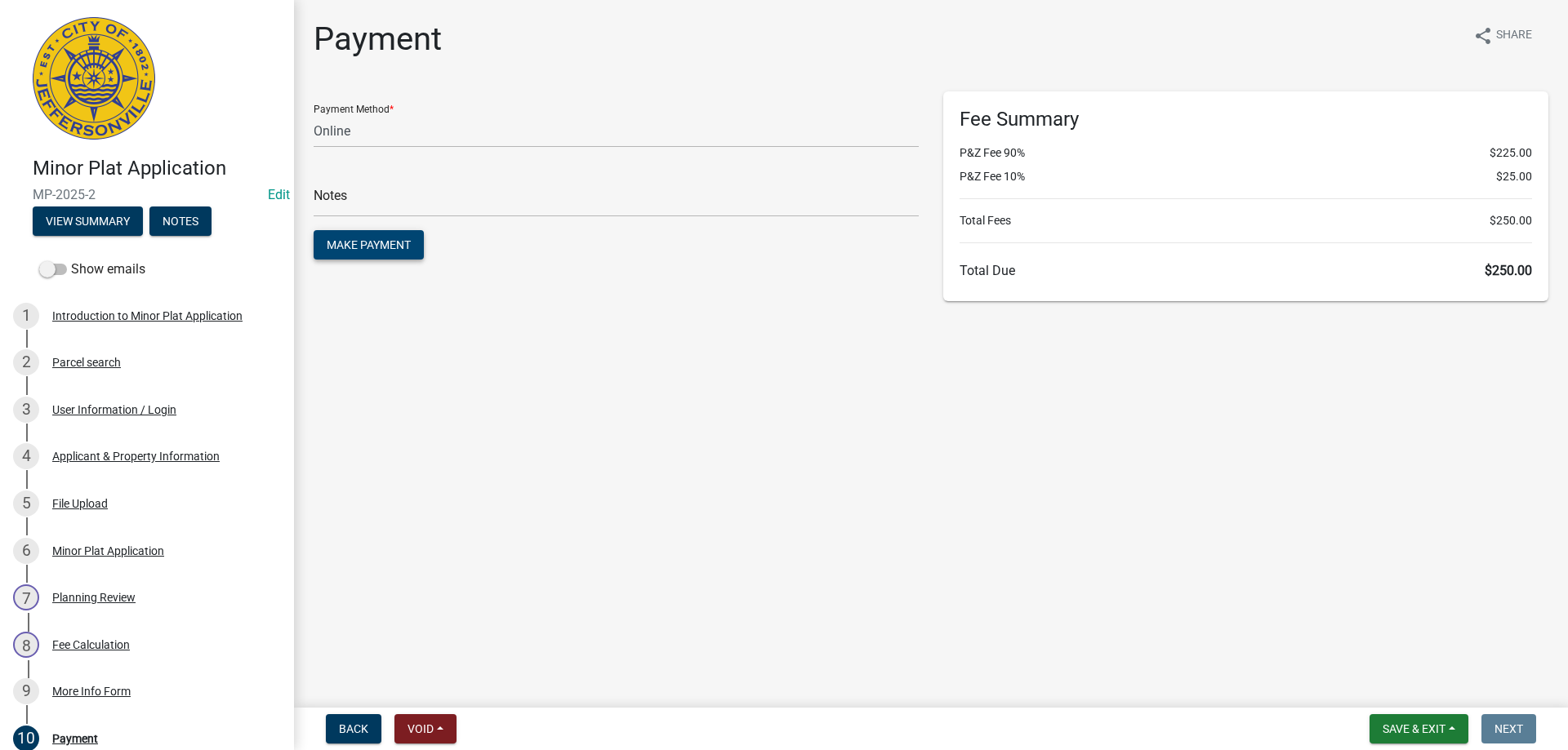
click at [388, 244] on span "Make Payment" at bounding box center [368, 245] width 84 height 13
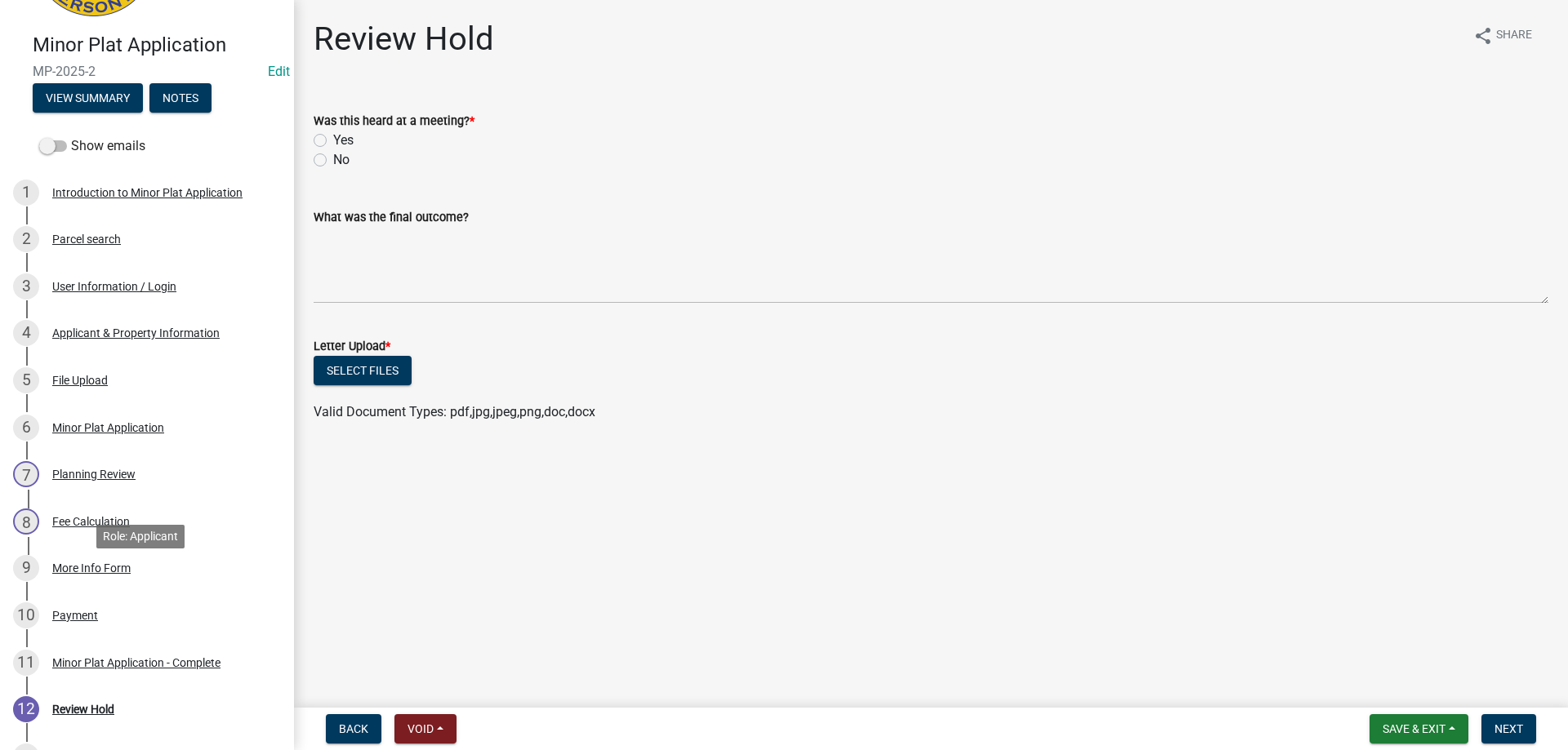
scroll to position [326, 0]
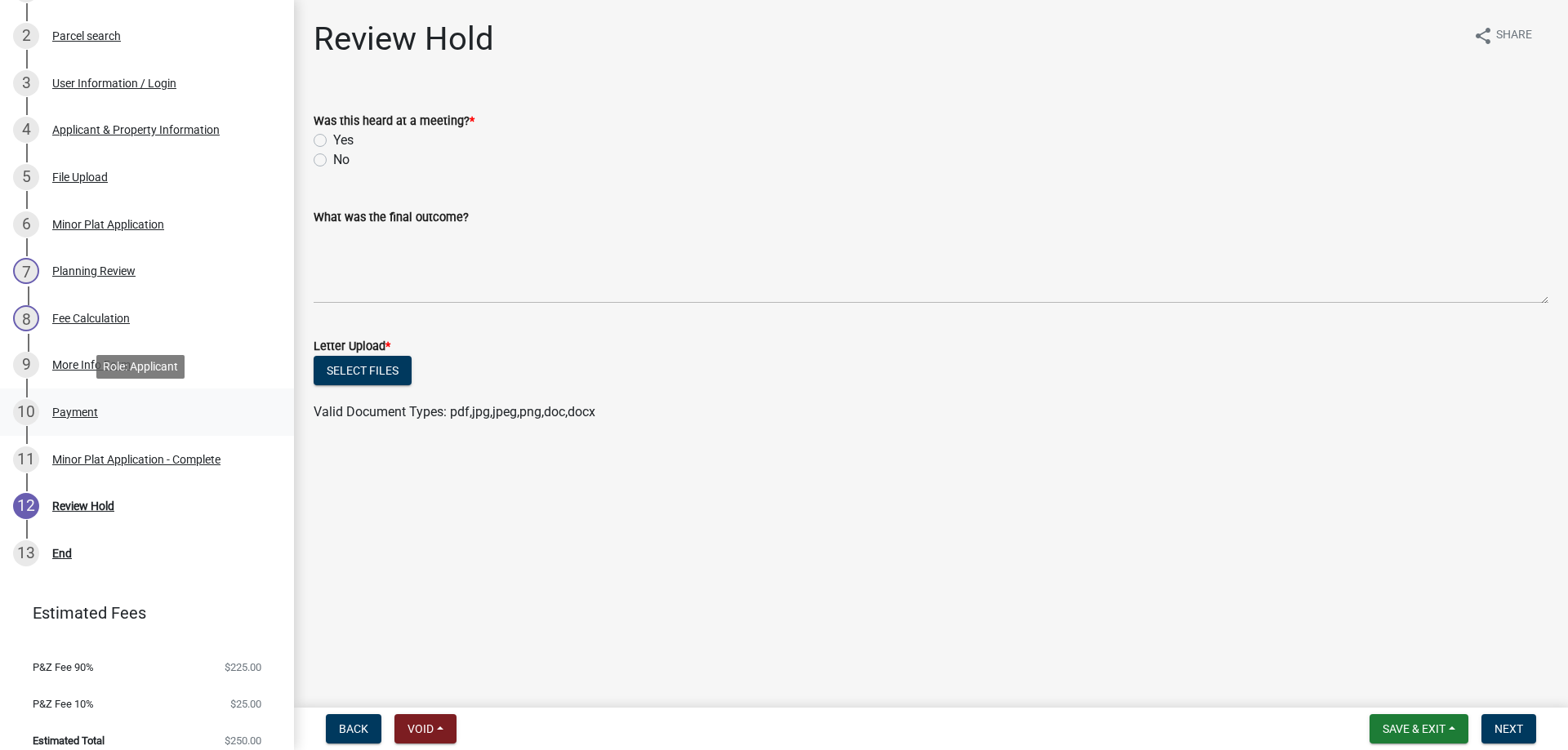
click at [73, 412] on div "Payment" at bounding box center [75, 412] width 46 height 11
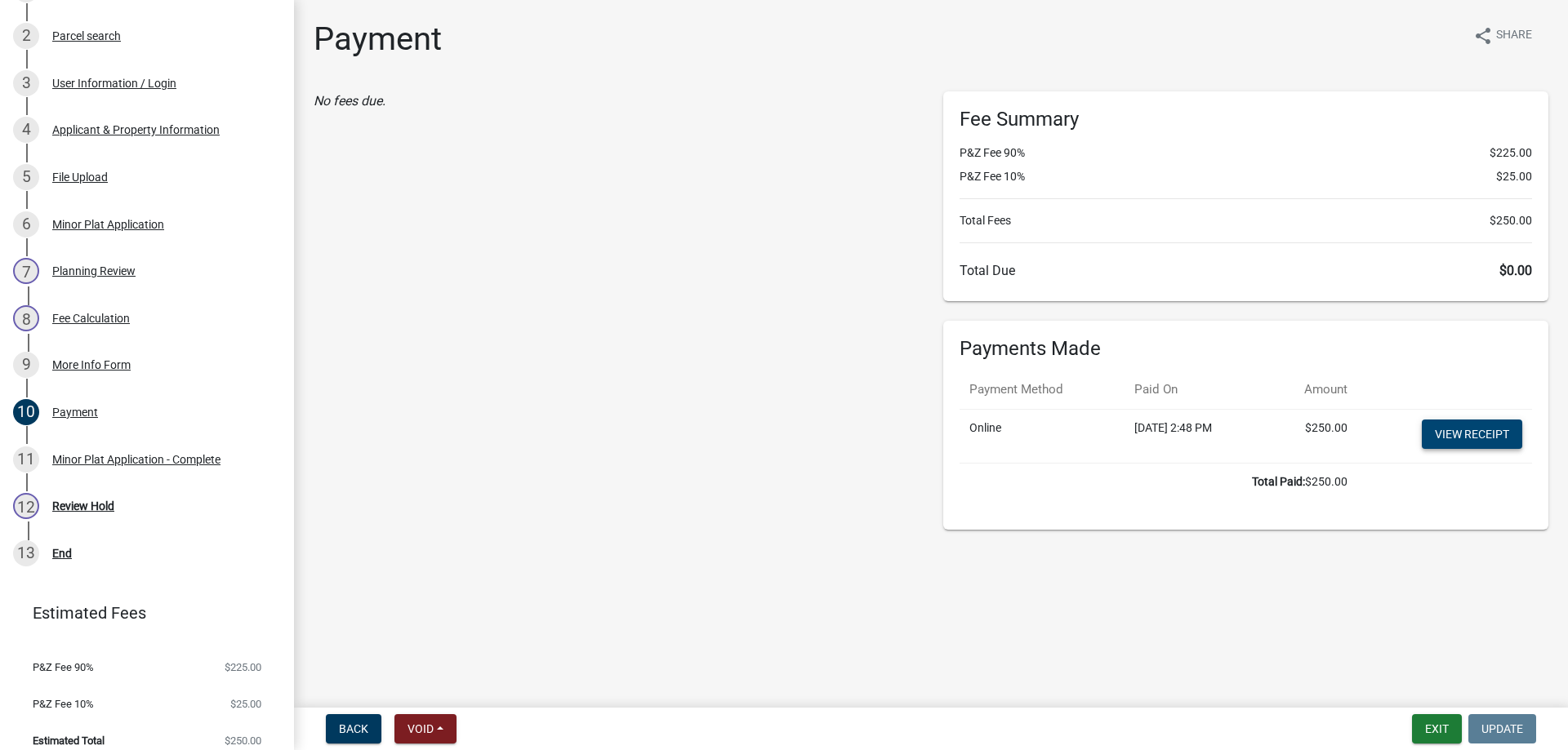
click at [1467, 434] on link "View receipt" at bounding box center [1472, 434] width 101 height 30
click at [1447, 728] on button "Exit" at bounding box center [1437, 730] width 49 height 30
